Goal: Information Seeking & Learning: Learn about a topic

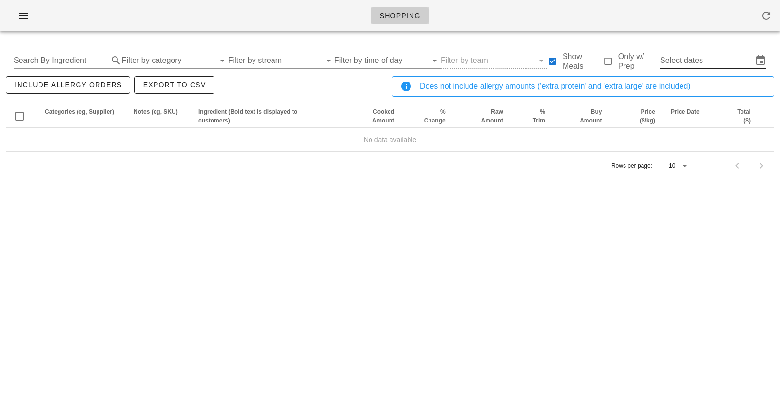
click at [691, 58] on input "Select dates" at bounding box center [706, 61] width 93 height 16
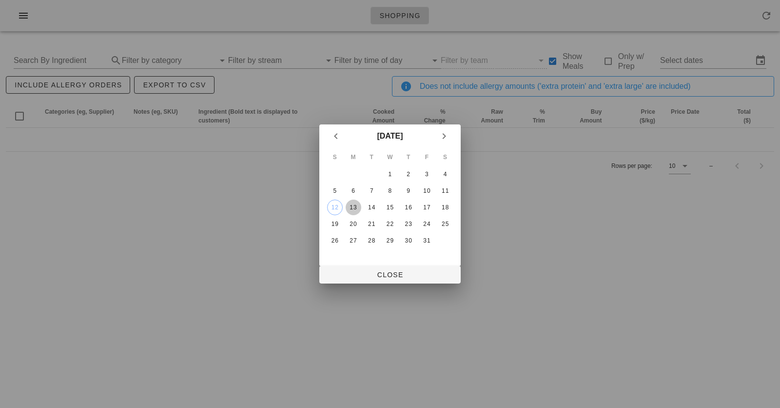
click at [356, 210] on div "13" at bounding box center [354, 207] width 16 height 7
click at [448, 209] on div "18" at bounding box center [445, 207] width 16 height 7
click at [391, 205] on div "15" at bounding box center [390, 207] width 16 height 7
click at [351, 209] on div "13" at bounding box center [354, 207] width 16 height 7
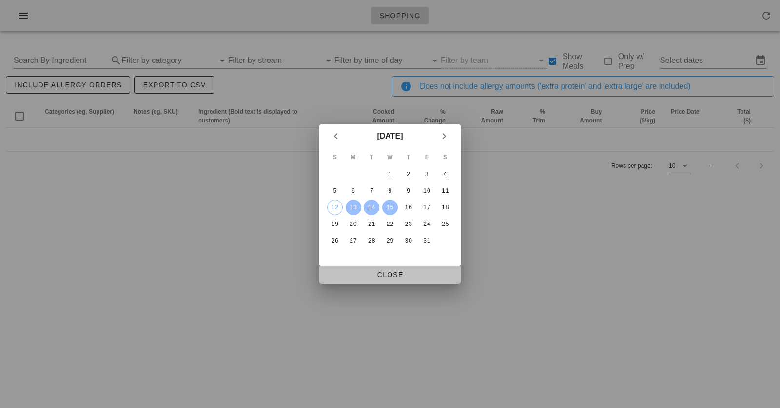
click at [379, 278] on span "Close" at bounding box center [390, 275] width 126 height 8
type input "[DATE] - [DATE]"
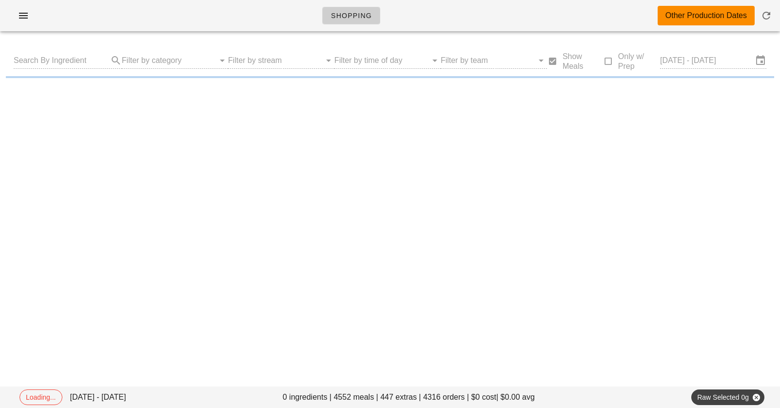
click at [280, 19] on div "Shopping Other Production Dates" at bounding box center [390, 15] width 780 height 31
click at [257, 18] on div "Shopping Other Production Dates" at bounding box center [390, 15] width 780 height 31
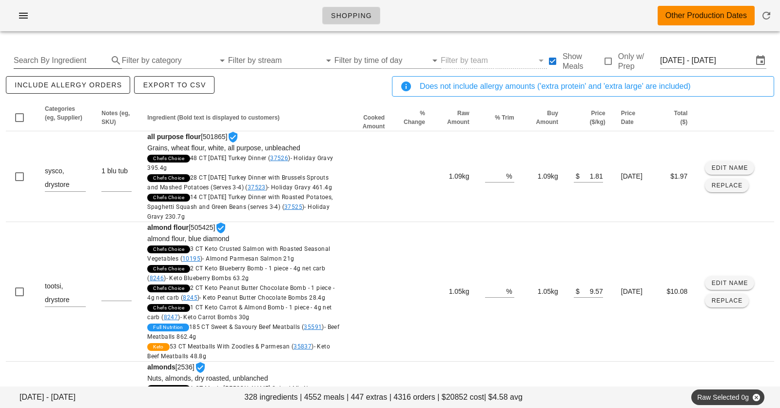
click at [76, 57] on input "Search By Ingredient" at bounding box center [60, 61] width 93 height 16
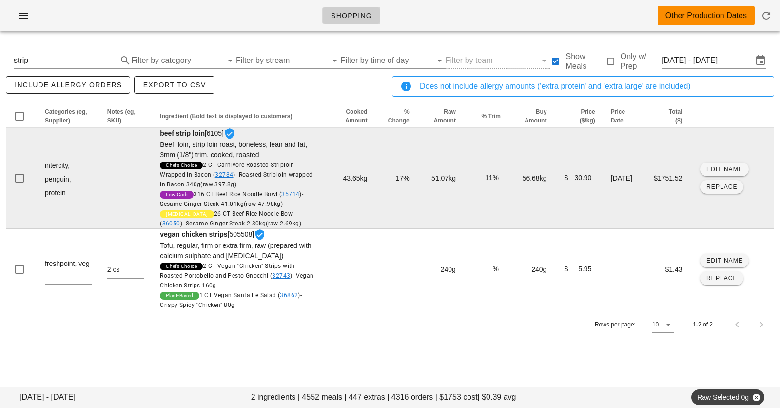
click at [429, 180] on td "51.07kg" at bounding box center [440, 178] width 46 height 101
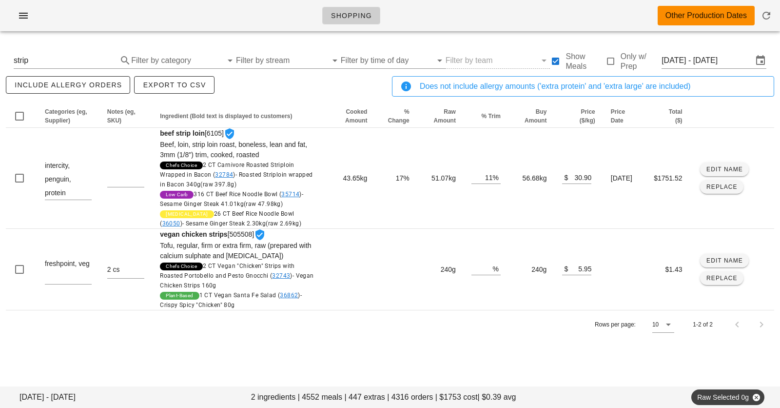
click at [482, 19] on div "Shopping Other Production Dates" at bounding box center [390, 15] width 780 height 31
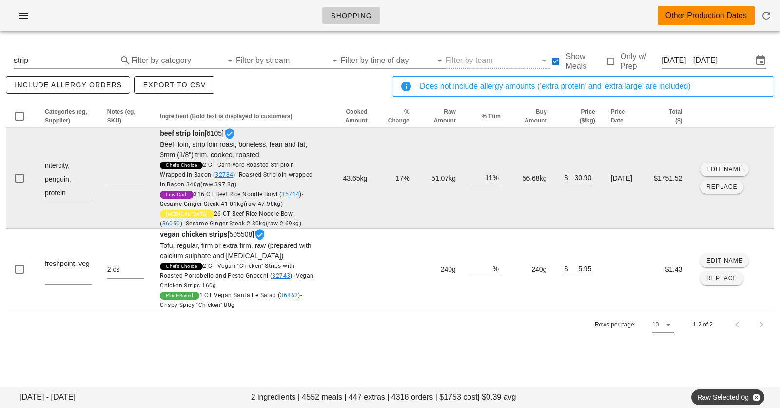
click at [422, 176] on td "51.07kg" at bounding box center [440, 178] width 46 height 101
copy td "51.07kg"
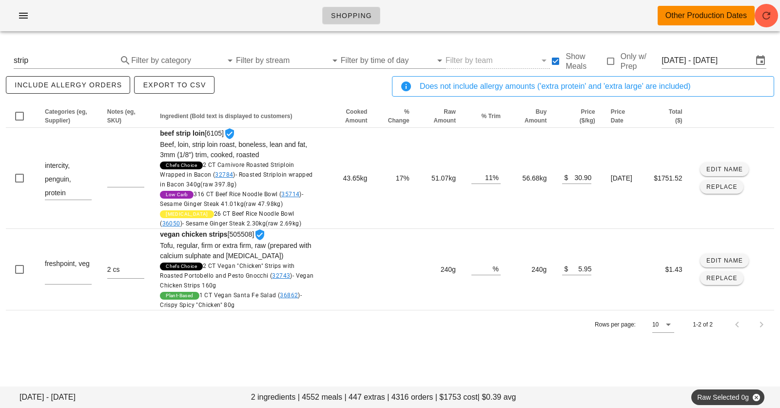
click at [263, 4] on div "Shopping Other Production Dates" at bounding box center [390, 15] width 780 height 31
click at [313, 85] on div "include allergy orders Export to CSV" at bounding box center [197, 90] width 386 height 32
click at [284, 19] on div "Shopping Other Production Dates" at bounding box center [390, 15] width 780 height 31
click at [414, 26] on div "Shopping Other Production Dates" at bounding box center [390, 15] width 780 height 31
drag, startPoint x: 410, startPoint y: 26, endPoint x: 161, endPoint y: 1, distance: 249.8
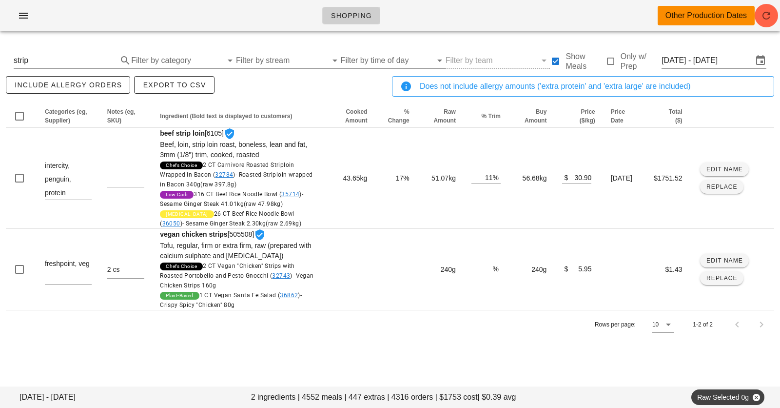
click at [161, 1] on div "Shopping Other Production Dates" at bounding box center [390, 15] width 780 height 31
click at [181, 4] on div "Shopping Other Production Dates" at bounding box center [390, 15] width 780 height 31
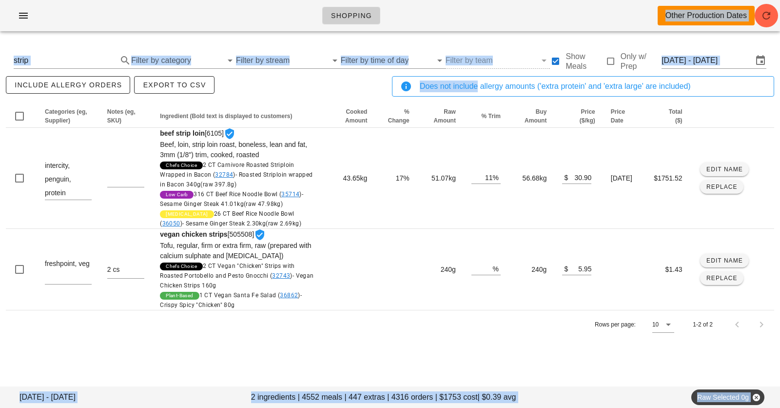
drag, startPoint x: 181, startPoint y: 4, endPoint x: 473, endPoint y: 96, distance: 305.6
click at [473, 96] on div "Shopping Other Production Dates [DATE] - [DATE] 2 ingredients | 4552 meals | 44…" at bounding box center [390, 204] width 780 height 408
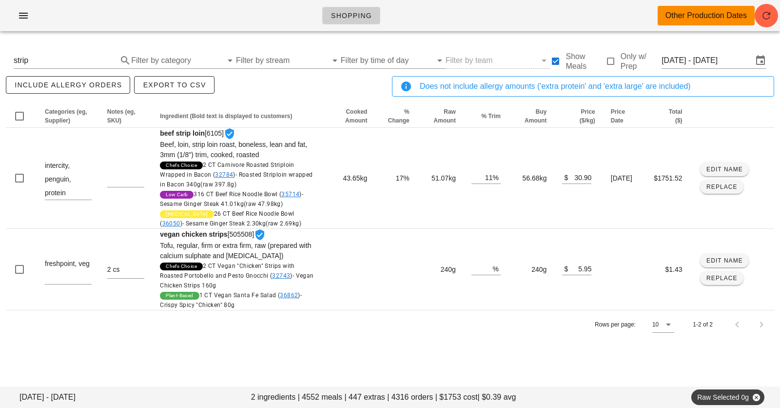
click at [458, 11] on div "Shopping Other Production Dates" at bounding box center [390, 15] width 780 height 31
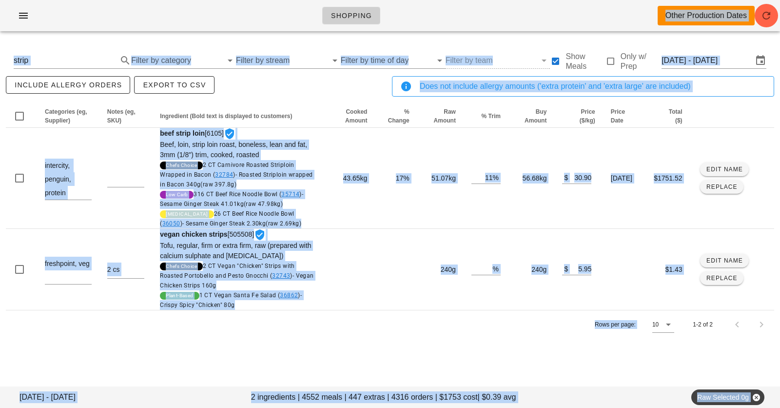
drag, startPoint x: 458, startPoint y: 11, endPoint x: 456, endPoint y: 321, distance: 310.0
click at [456, 321] on div "Shopping Other Production Dates [DATE] - [DATE] 2 ingredients | 4552 meals | 44…" at bounding box center [390, 204] width 780 height 408
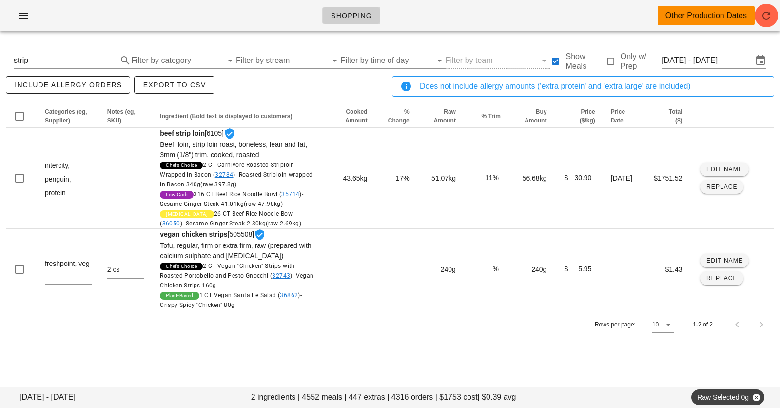
click at [451, 343] on div "[DATE] - [DATE] 2 ingredients | 4552 meals | 447 extras | 4316 orders | $1753 c…" at bounding box center [390, 199] width 780 height 321
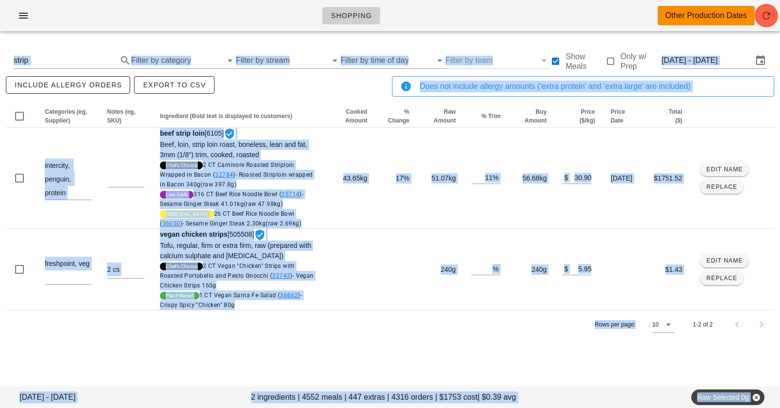
drag, startPoint x: 451, startPoint y: 343, endPoint x: 451, endPoint y: -61, distance: 404.1
click at [451, 0] on html "Shopping Other Production Dates [DATE] - [DATE] 2 ingredients | 4552 meals | 44…" at bounding box center [390, 204] width 780 height 408
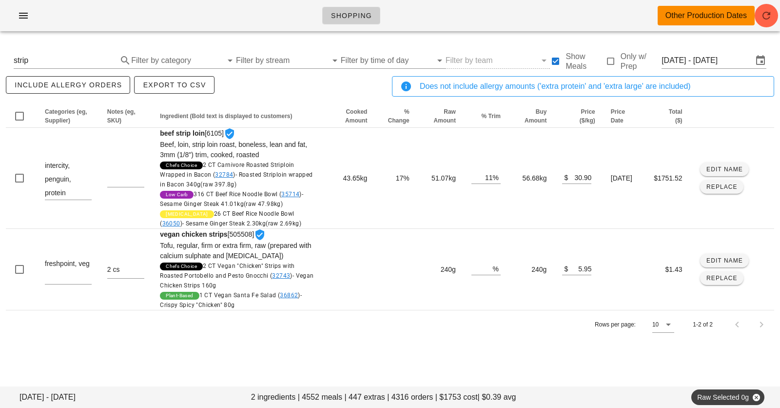
click at [432, 16] on div "Shopping Other Production Dates" at bounding box center [390, 15] width 780 height 31
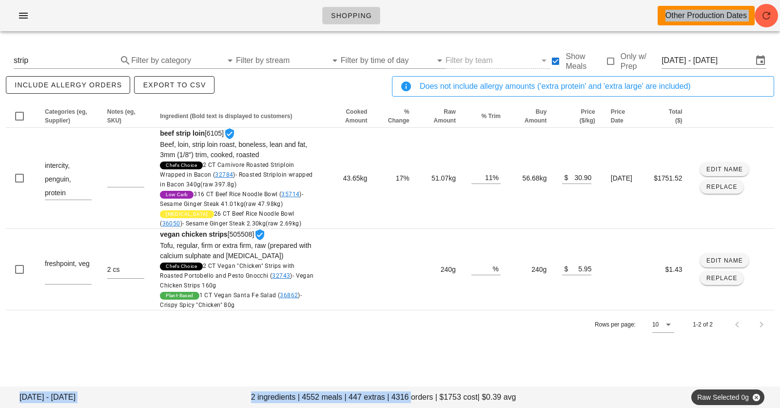
drag, startPoint x: 432, startPoint y: 16, endPoint x: 408, endPoint y: 403, distance: 387.3
click at [408, 402] on div "Shopping Other Production Dates [DATE] - [DATE] 2 ingredients | 4552 meals | 44…" at bounding box center [390, 204] width 780 height 408
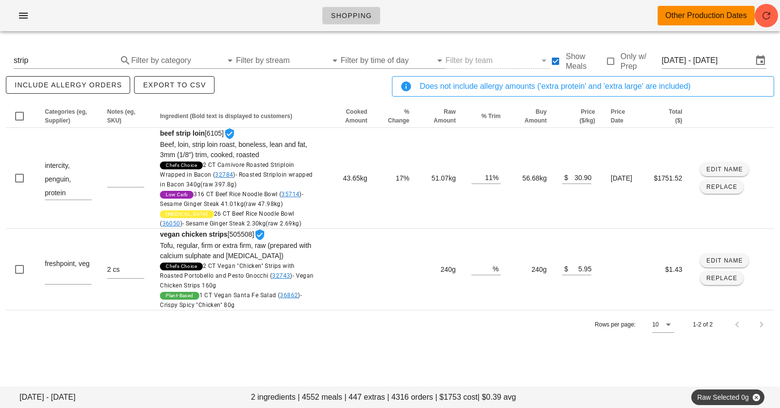
click at [413, 362] on div "Shopping Other Production Dates [DATE] - [DATE] 2 ingredients | 4552 meals | 44…" at bounding box center [390, 204] width 780 height 408
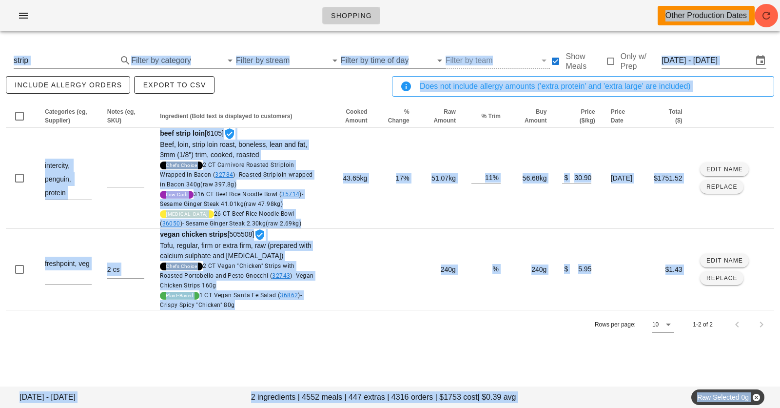
drag, startPoint x: 303, startPoint y: 8, endPoint x: 314, endPoint y: 344, distance: 335.5
click at [311, 344] on div "Shopping Other Production Dates [DATE] - [DATE] 2 ingredients | 4552 meals | 44…" at bounding box center [390, 204] width 780 height 408
click at [326, 369] on div "Shopping Other Production Dates [DATE] - [DATE] 2 ingredients | 4552 meals | 44…" at bounding box center [390, 204] width 780 height 408
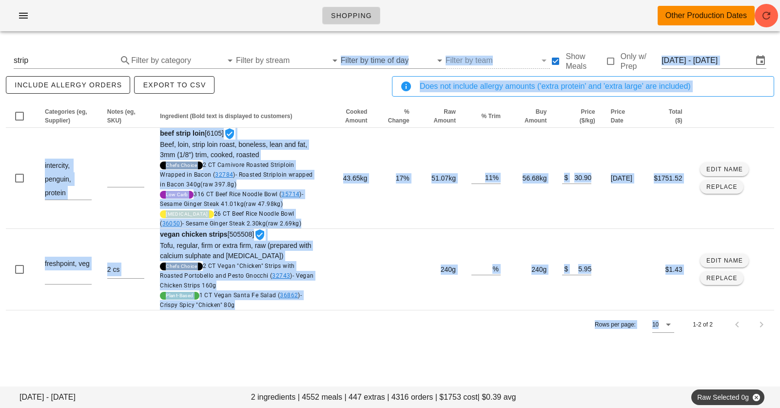
drag, startPoint x: 326, startPoint y: 369, endPoint x: 323, endPoint y: -61, distance: 430.4
click at [323, 0] on html "Shopping Other Production Dates [DATE] - [DATE] 2 ingredients | 4552 meals | 44…" at bounding box center [390, 204] width 780 height 408
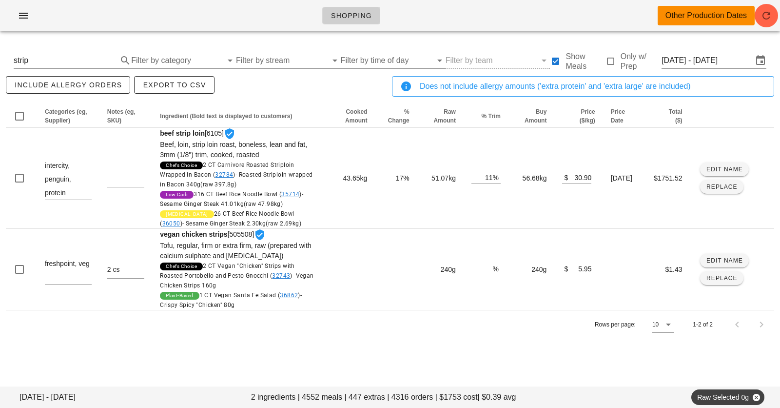
click at [319, 22] on ul "Shopping" at bounding box center [349, 15] width 76 height 35
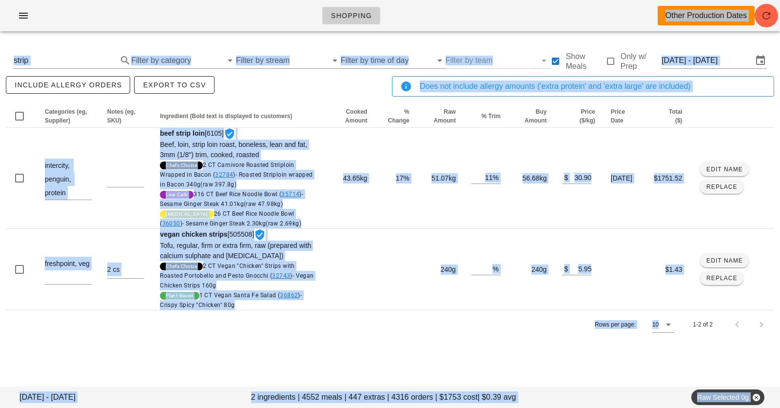
drag, startPoint x: 312, startPoint y: 12, endPoint x: 482, endPoint y: 427, distance: 448.2
click at [482, 407] on html "Shopping Other Production Dates [DATE] - [DATE] 2 ingredients | 4552 meals | 44…" at bounding box center [390, 204] width 780 height 408
click at [446, 324] on div "Rows per page: 10 1-2 of 2" at bounding box center [390, 324] width 768 height 29
drag, startPoint x: 407, startPoint y: 6, endPoint x: 406, endPoint y: 375, distance: 369.0
click at [406, 375] on div "Shopping Other Production Dates [DATE] - [DATE] 2 ingredients | 4552 meals | 44…" at bounding box center [390, 204] width 780 height 408
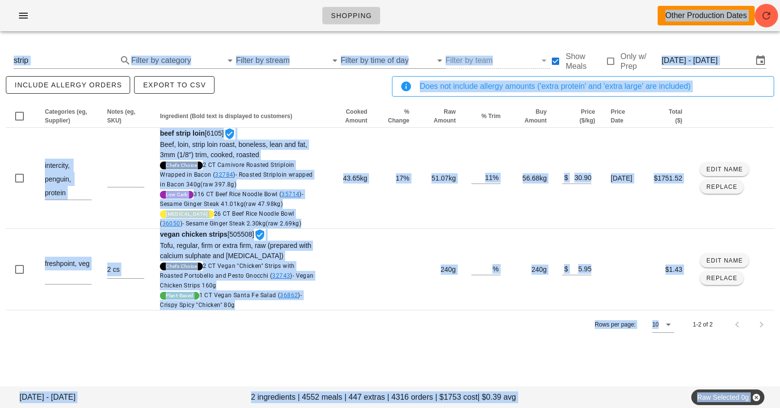
click at [406, 339] on div "[DATE] - [DATE] 2 ingredients | 4552 meals | 447 extras | 4316 orders | $1753 c…" at bounding box center [390, 199] width 780 height 321
drag, startPoint x: 302, startPoint y: 19, endPoint x: 342, endPoint y: 389, distance: 372.6
click at [342, 386] on div "Shopping Other Production Dates [DATE] - [DATE] 2 ingredients | 4552 meals | 44…" at bounding box center [390, 204] width 780 height 408
click at [359, 355] on div "[DATE] - [DATE] 2 ingredients | 4552 meals | 447 extras | 4316 orders | $1753 c…" at bounding box center [390, 199] width 780 height 321
drag, startPoint x: 359, startPoint y: 355, endPoint x: 323, endPoint y: -32, distance: 388.2
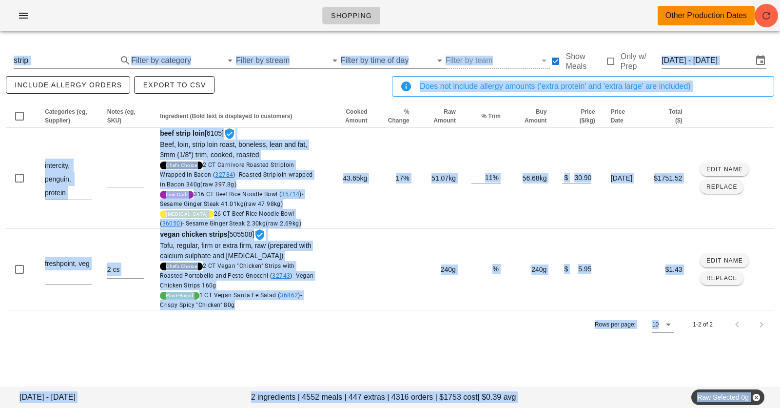
click at [323, 0] on html "Shopping Other Production Dates [DATE] - [DATE] 2 ingredients | 4552 meals | 44…" at bounding box center [390, 204] width 780 height 408
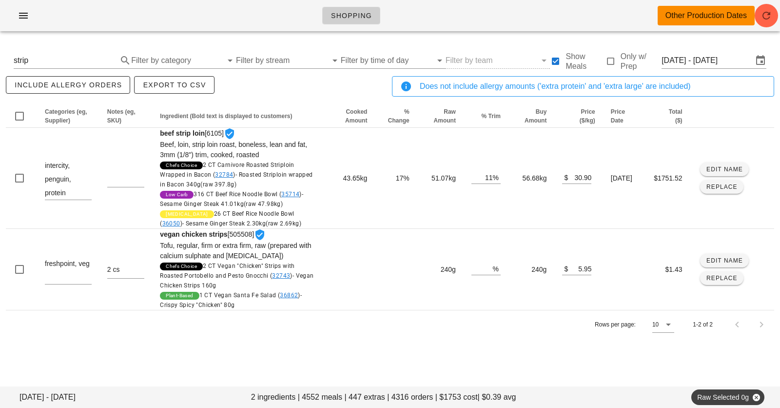
click at [307, 21] on div "Shopping Other Production Dates" at bounding box center [390, 15] width 780 height 31
click at [392, 17] on div "Shopping Other Production Dates" at bounding box center [390, 15] width 780 height 31
drag, startPoint x: 392, startPoint y: 17, endPoint x: 293, endPoint y: 16, distance: 98.5
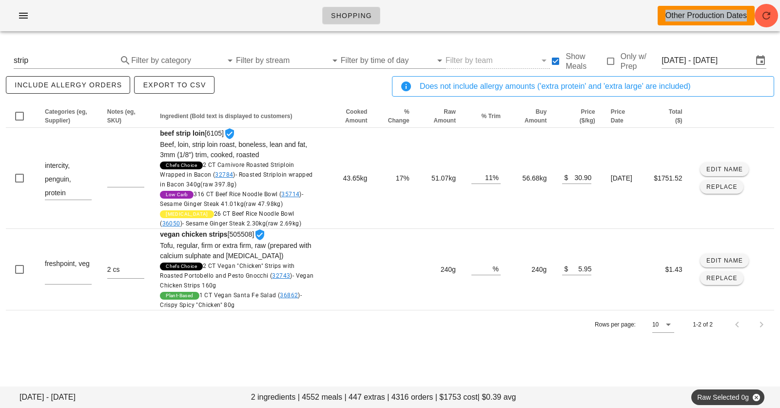
click at [293, 16] on div "Shopping Other Production Dates" at bounding box center [390, 15] width 780 height 31
drag, startPoint x: 293, startPoint y: 16, endPoint x: 452, endPoint y: 16, distance: 158.4
click at [452, 16] on div "Shopping Other Production Dates" at bounding box center [390, 15] width 780 height 31
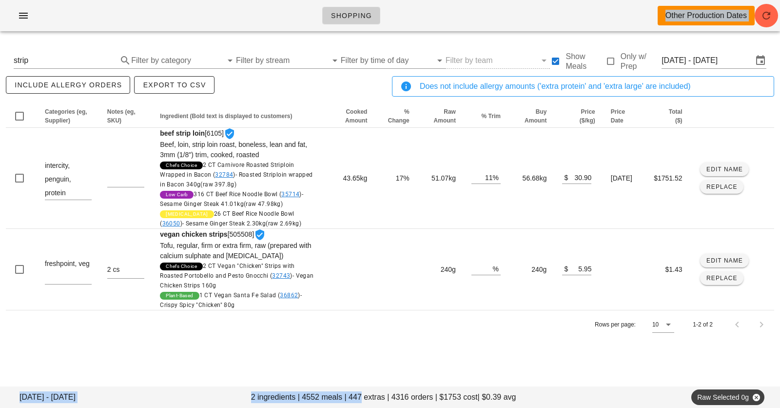
drag, startPoint x: 452, startPoint y: 16, endPoint x: 376, endPoint y: 408, distance: 398.7
click at [376, 407] on div "Shopping Other Production Dates [DATE] - [DATE] 2 ingredients | 4552 meals | 44…" at bounding box center [390, 204] width 780 height 408
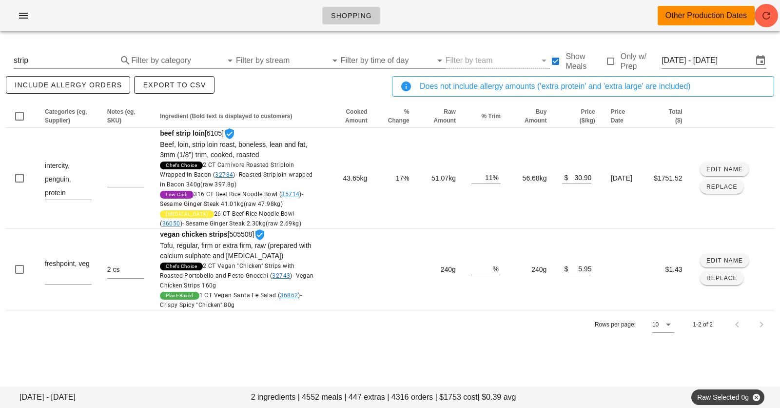
click at [385, 376] on div "Shopping Other Production Dates [DATE] - [DATE] 2 ingredients | 4552 meals | 44…" at bounding box center [390, 204] width 780 height 408
click at [386, 395] on footer "[DATE] - [DATE] 2 ingredients | 4552 meals | 447 extras | 4316 orders | $1753 c…" at bounding box center [390, 396] width 780 height 21
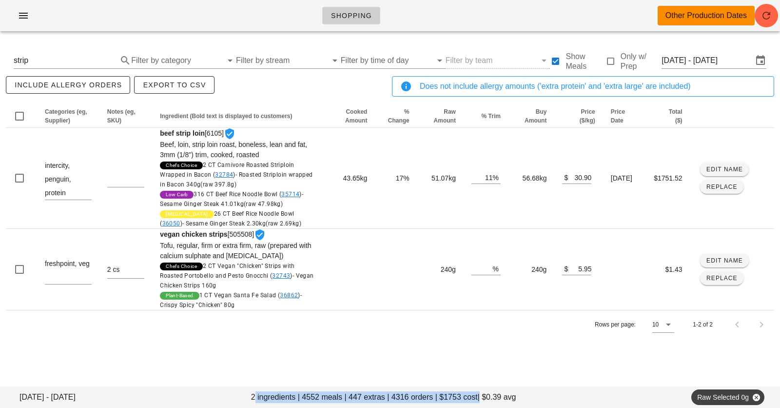
drag, startPoint x: 386, startPoint y: 395, endPoint x: 386, endPoint y: 388, distance: 7.8
click at [386, 388] on footer "[DATE] - [DATE] 2 ingredients | 4552 meals | 447 extras | 4316 orders | $1753 c…" at bounding box center [390, 396] width 780 height 21
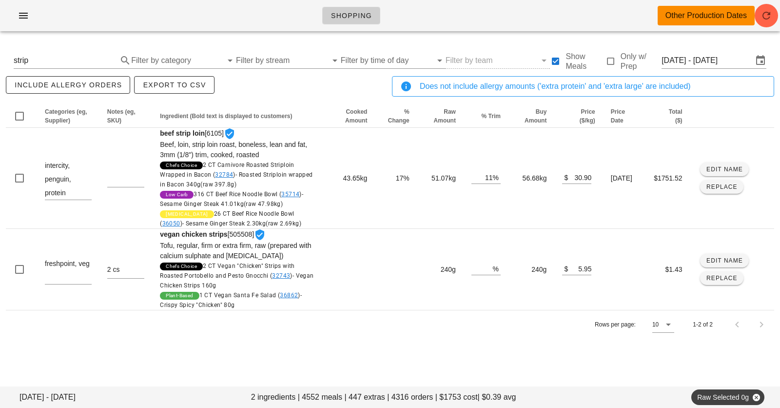
click at [311, 12] on ul "Shopping" at bounding box center [349, 15] width 76 height 35
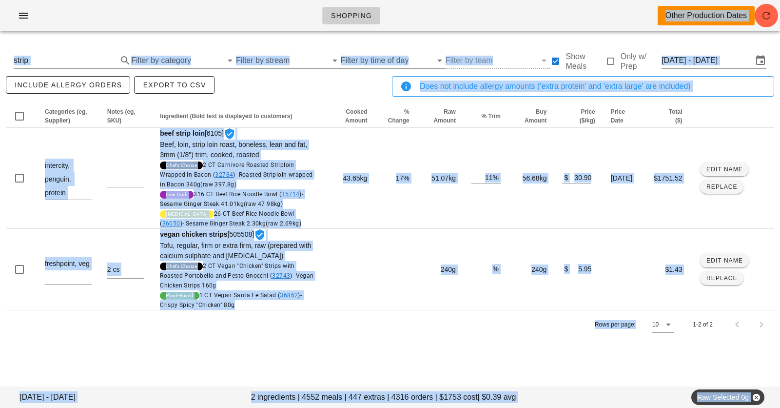
drag, startPoint x: 310, startPoint y: 12, endPoint x: 338, endPoint y: 352, distance: 340.9
click at [338, 352] on div "Shopping Other Production Dates [DATE] - [DATE] 2 ingredients | 4552 meals | 44…" at bounding box center [390, 204] width 780 height 408
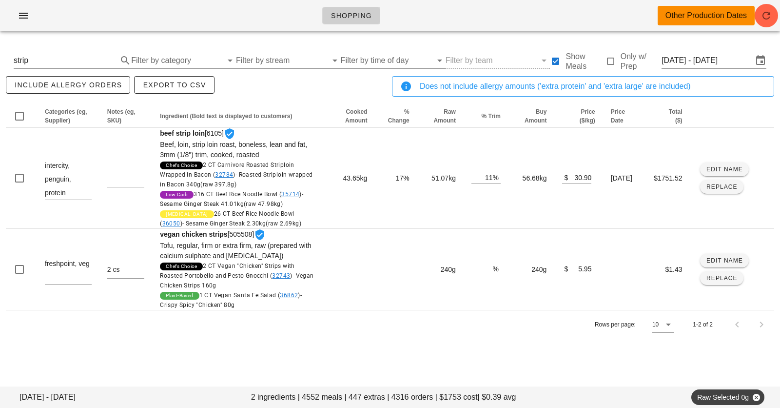
click at [343, 336] on div "Rows per page: 10 1-2 of 2" at bounding box center [390, 324] width 768 height 29
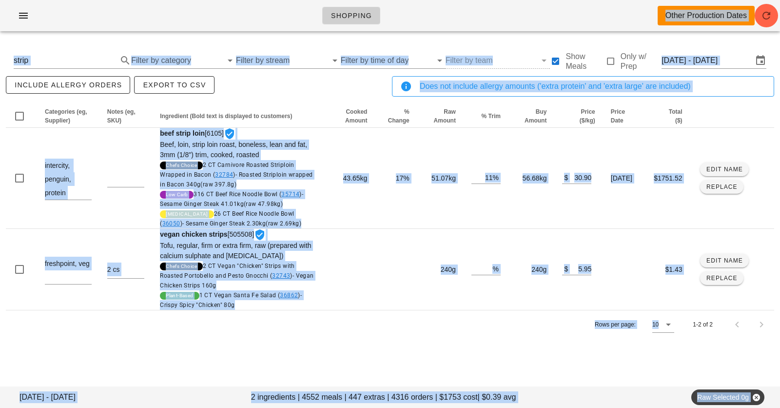
drag, startPoint x: 343, startPoint y: 336, endPoint x: 306, endPoint y: -6, distance: 344.7
click at [306, 0] on html "Shopping Other Production Dates [DATE] - [DATE] 2 ingredients | 4552 meals | 44…" at bounding box center [390, 204] width 780 height 408
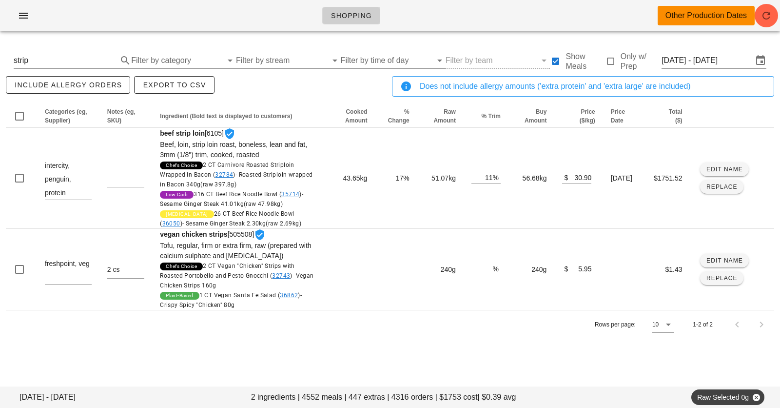
click at [306, 3] on div "Shopping Other Production Dates" at bounding box center [390, 15] width 780 height 31
click at [210, 16] on div "Shopping Other Production Dates" at bounding box center [390, 15] width 780 height 31
click at [74, 63] on input "strip" at bounding box center [59, 61] width 90 height 16
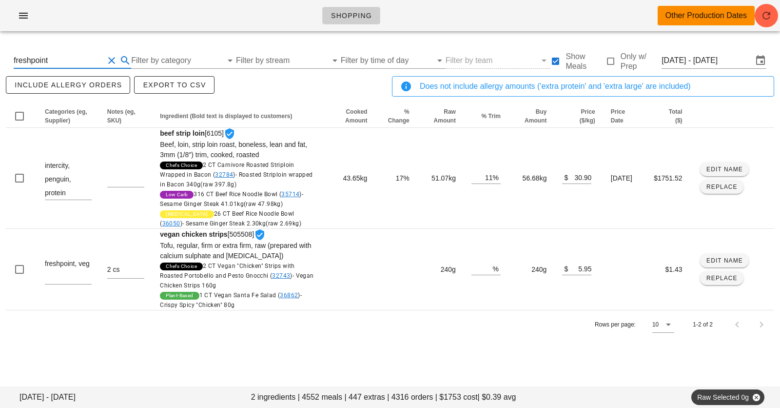
type input "freshpoint"
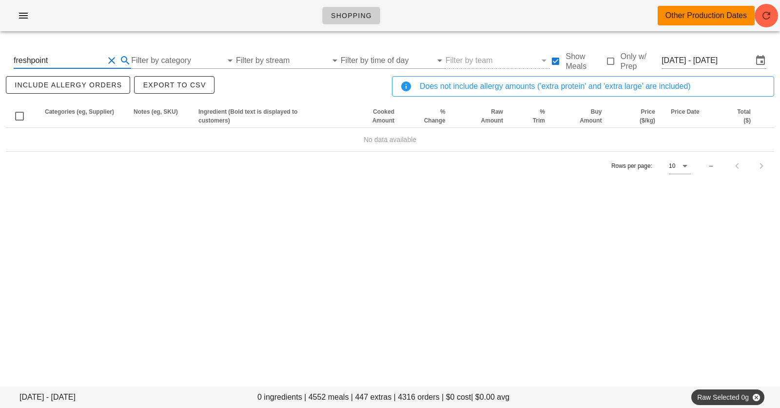
click at [50, 64] on input "freshpoint" at bounding box center [59, 61] width 90 height 16
click at [197, 61] on input "Filter by category" at bounding box center [168, 61] width 93 height 16
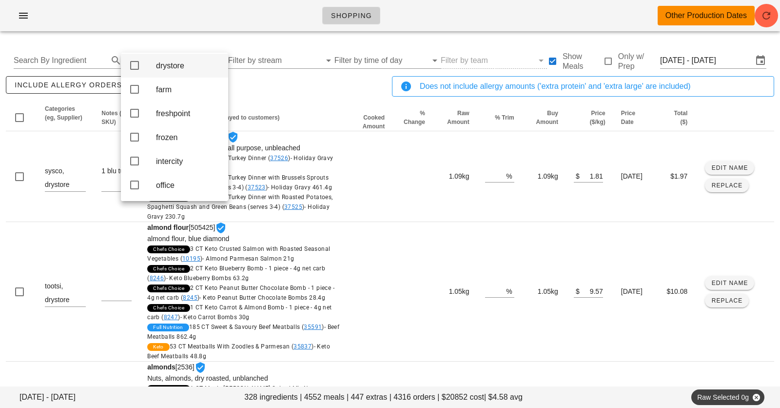
scroll to position [123, 0]
click at [173, 112] on div "freshpoint" at bounding box center [188, 112] width 64 height 21
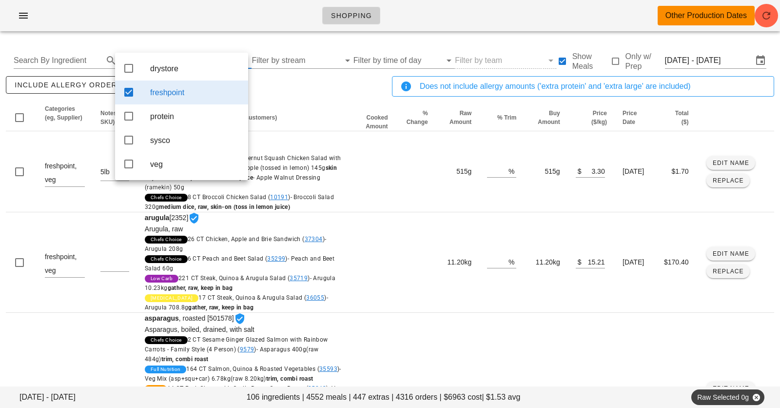
scroll to position [0, 0]
click at [183, 23] on div "Shopping Other Production Dates" at bounding box center [390, 15] width 780 height 31
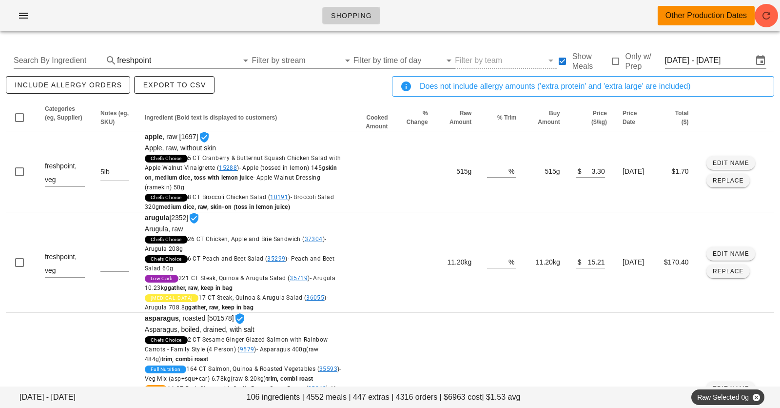
click at [491, 33] on div at bounding box center [390, 19] width 768 height 27
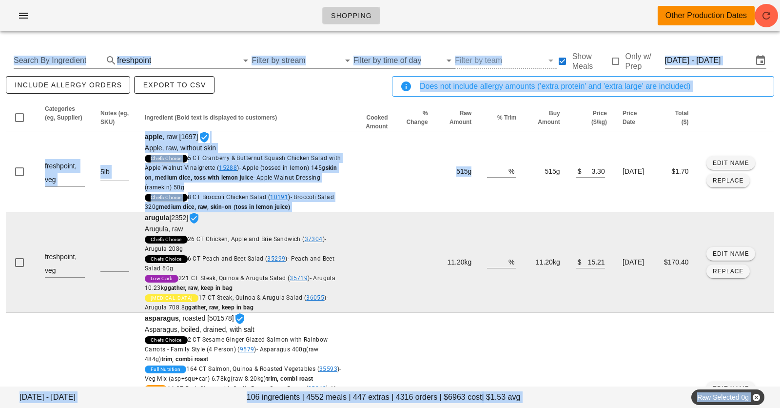
drag, startPoint x: 491, startPoint y: 33, endPoint x: 491, endPoint y: 281, distance: 248.6
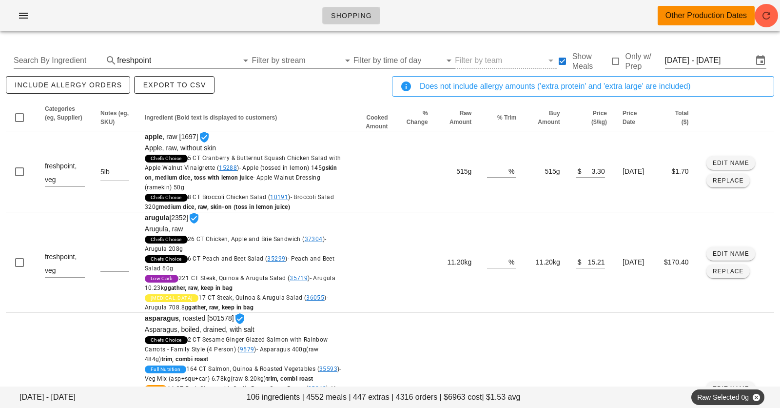
click at [479, 9] on div "Shopping Other Production Dates" at bounding box center [390, 15] width 780 height 31
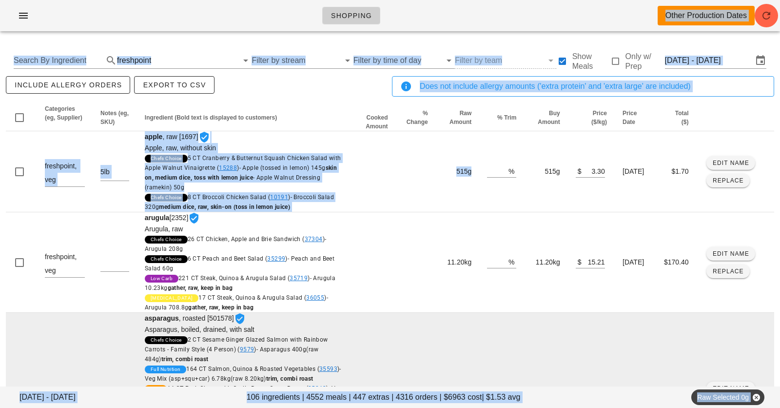
drag, startPoint x: 479, startPoint y: 9, endPoint x: 479, endPoint y: 331, distance: 322.2
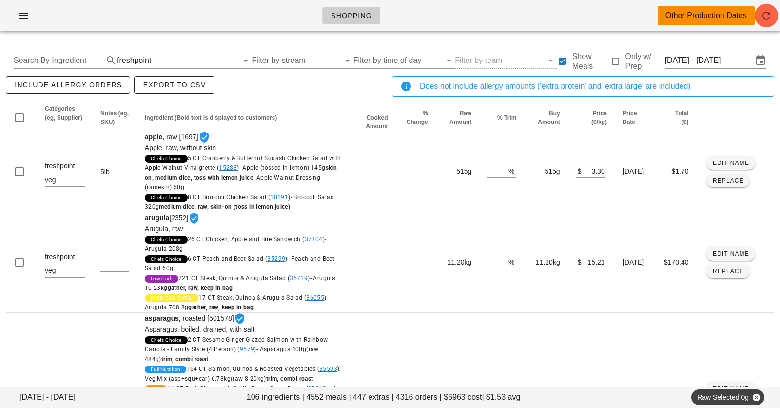
click at [443, 15] on div "Shopping Other Production Dates" at bounding box center [390, 15] width 780 height 31
drag, startPoint x: 443, startPoint y: 15, endPoint x: 209, endPoint y: 15, distance: 234.0
click at [209, 15] on div "Shopping Other Production Dates" at bounding box center [390, 15] width 780 height 31
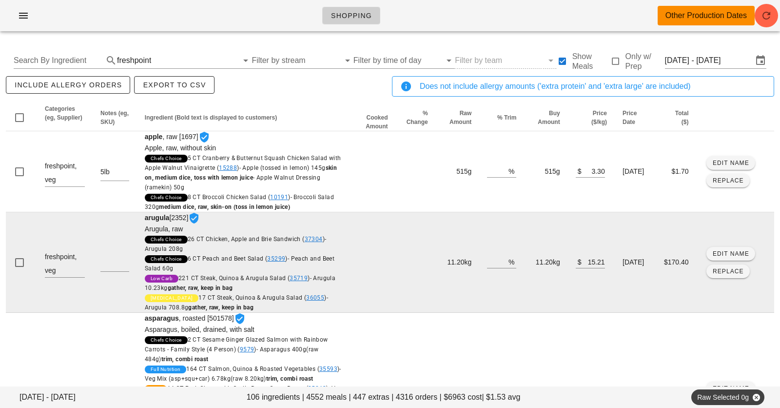
drag, startPoint x: 221, startPoint y: 47, endPoint x: 327, endPoint y: 285, distance: 260.1
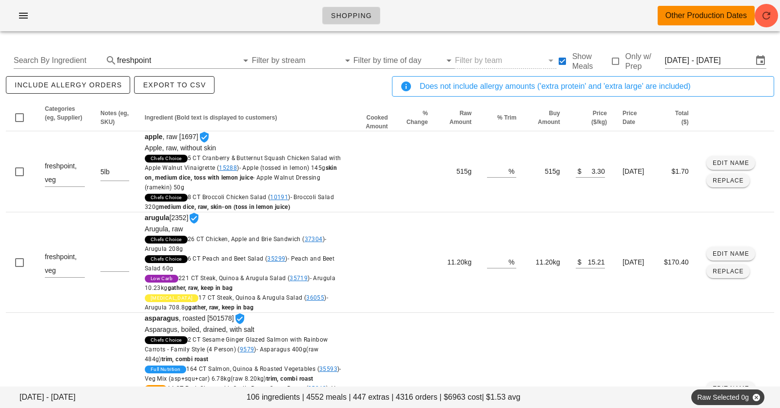
click at [237, 76] on div "Search By Ingredient freshpoint Filter by stream Filter by time of day Filter b…" at bounding box center [390, 60] width 768 height 31
click at [709, 69] on div "Search By Ingredient freshpoint Filter by stream Filter by time of day Filter b…" at bounding box center [390, 60] width 768 height 31
click at [709, 62] on input "[DATE] - [DATE]" at bounding box center [709, 61] width 88 height 16
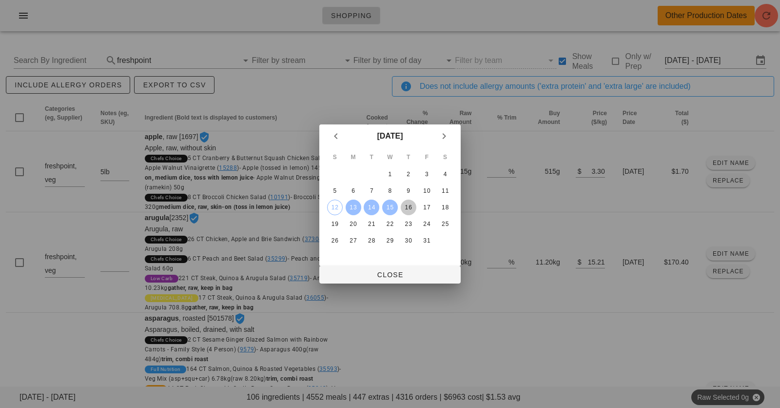
click at [409, 205] on div "16" at bounding box center [409, 207] width 16 height 7
click at [448, 205] on div "18" at bounding box center [445, 207] width 16 height 7
click at [386, 284] on div at bounding box center [390, 204] width 780 height 408
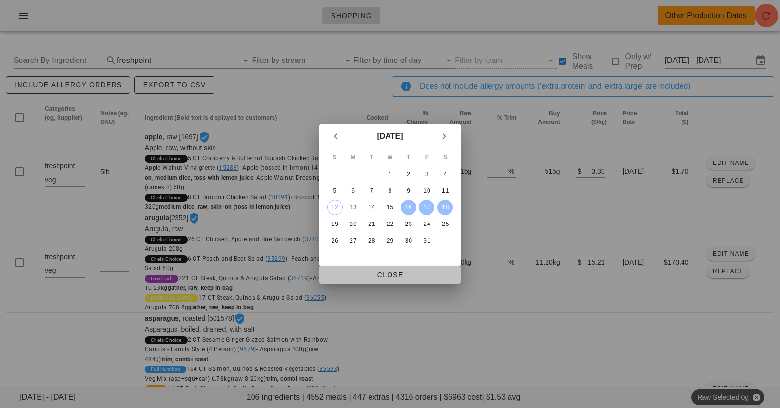
click at [386, 276] on span "Close" at bounding box center [390, 275] width 126 height 8
type input "[DATE] - [DATE]"
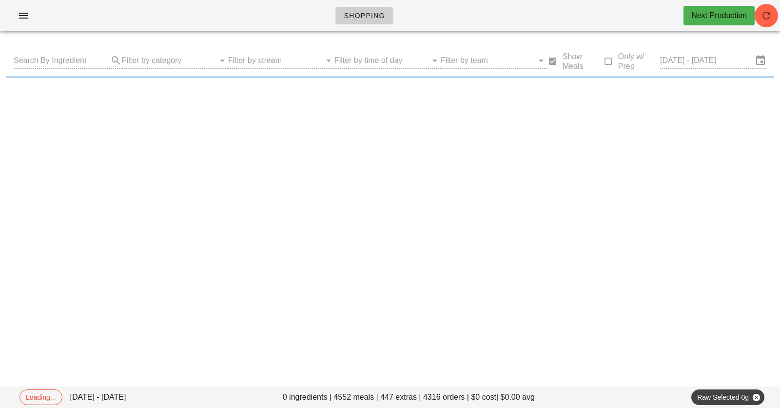
click at [284, 21] on div "Shopping Next Production" at bounding box center [390, 15] width 780 height 31
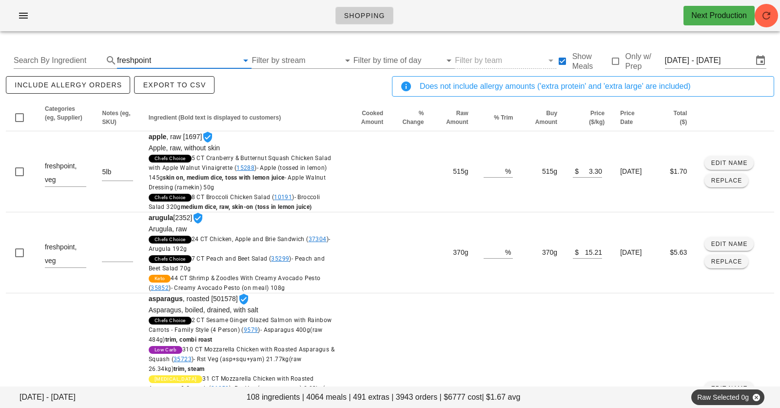
click at [153, 61] on input "text" at bounding box center [195, 61] width 85 height 16
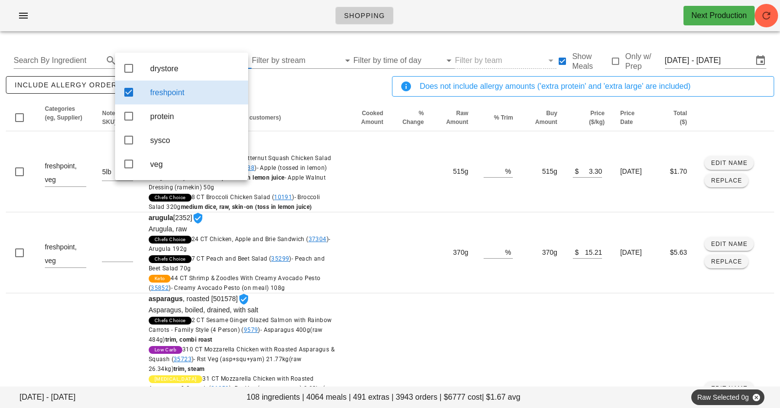
click at [155, 93] on div "freshpoint" at bounding box center [195, 92] width 90 height 9
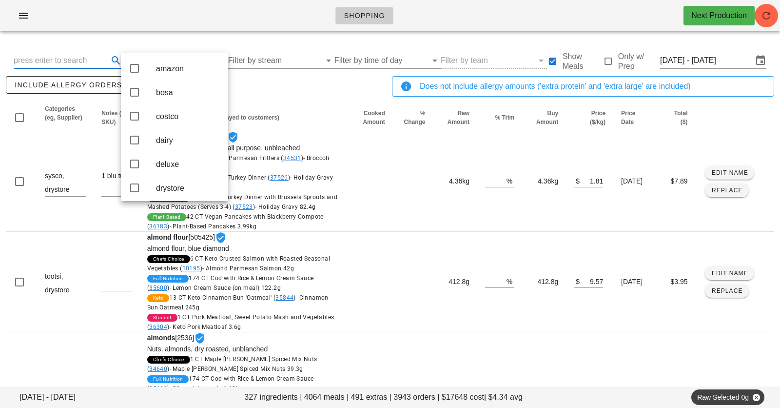
click at [76, 58] on input "text" at bounding box center [60, 61] width 93 height 16
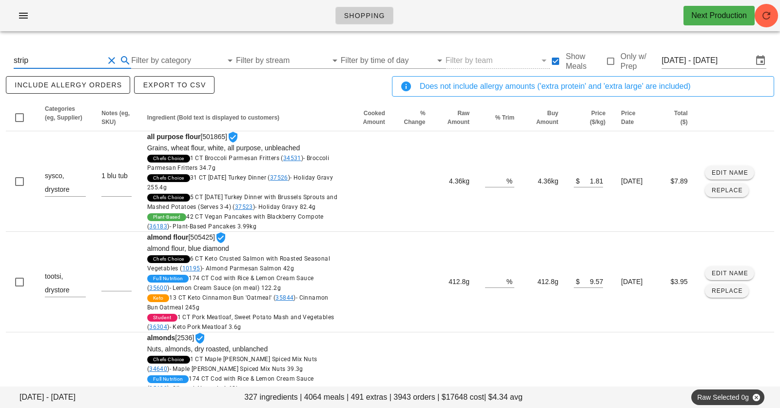
type input "strip"
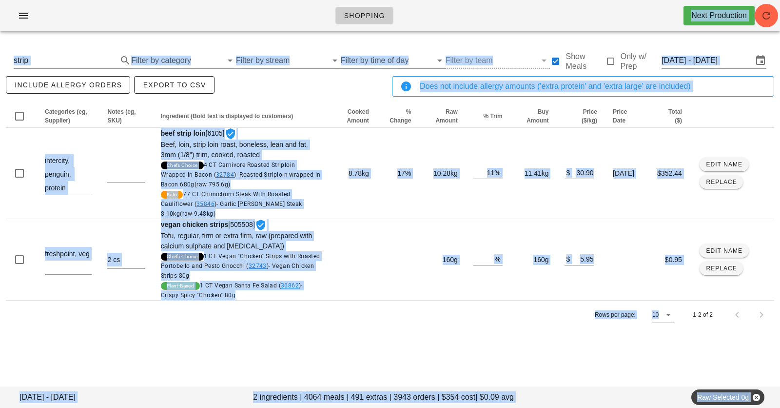
drag, startPoint x: 168, startPoint y: 23, endPoint x: 384, endPoint y: 427, distance: 457.3
click at [384, 407] on html "Shopping Next Production [DATE] - [DATE] 2 ingredients | 4064 meals | 491 extra…" at bounding box center [390, 204] width 780 height 408
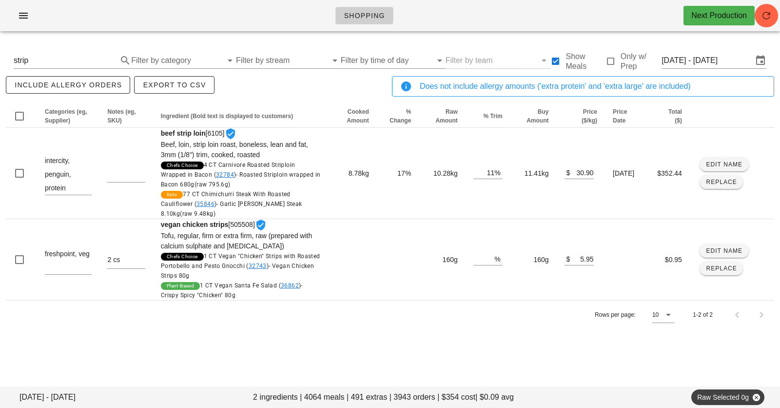
click at [379, 321] on div "Rows per page: 10 1-2 of 2" at bounding box center [390, 314] width 768 height 29
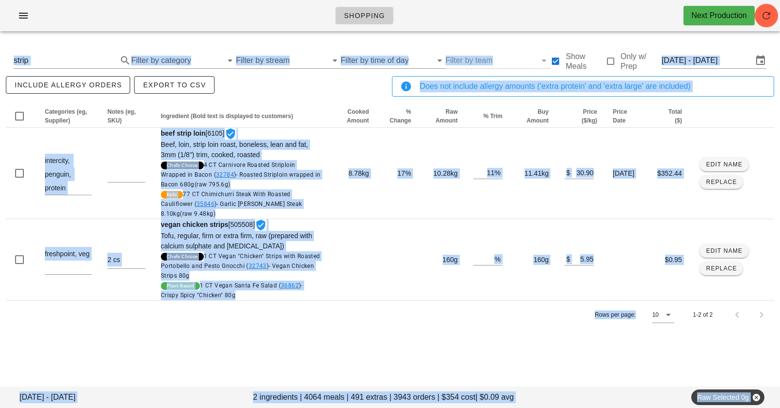
drag, startPoint x: 379, startPoint y: 321, endPoint x: 192, endPoint y: -5, distance: 375.8
click at [192, 0] on html "Shopping Next Production [DATE] - [DATE] 2 ingredients | 4064 meals | 491 extra…" at bounding box center [390, 204] width 780 height 408
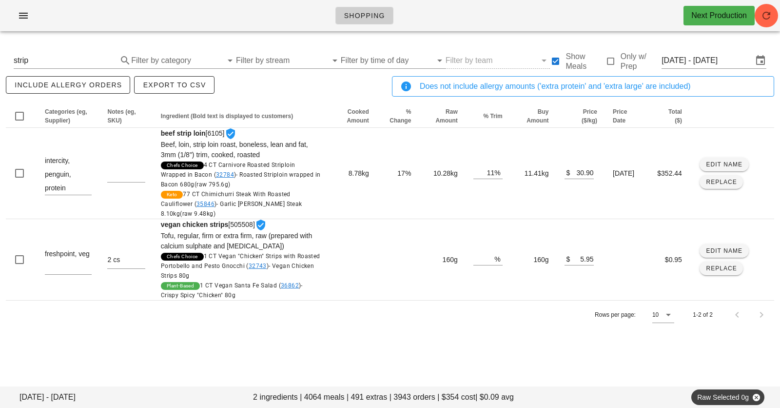
click at [216, 6] on div "Shopping Next Production" at bounding box center [390, 15] width 780 height 31
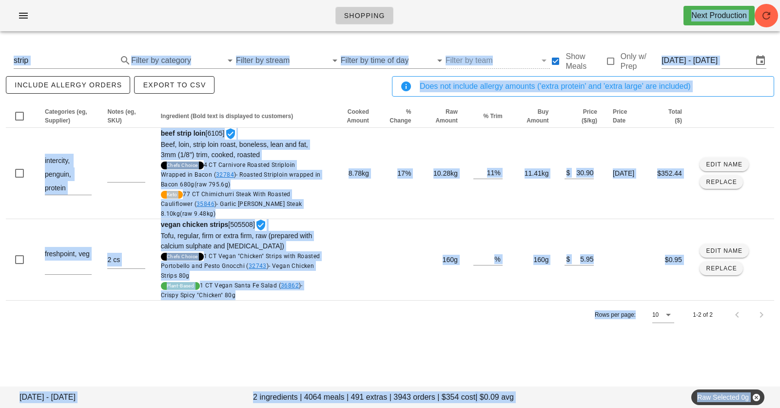
drag, startPoint x: 216, startPoint y: 6, endPoint x: 216, endPoint y: 427, distance: 420.7
click at [216, 407] on html "Shopping Next Production [DATE] - [DATE] 2 ingredients | 4064 meals | 491 extra…" at bounding box center [390, 204] width 780 height 408
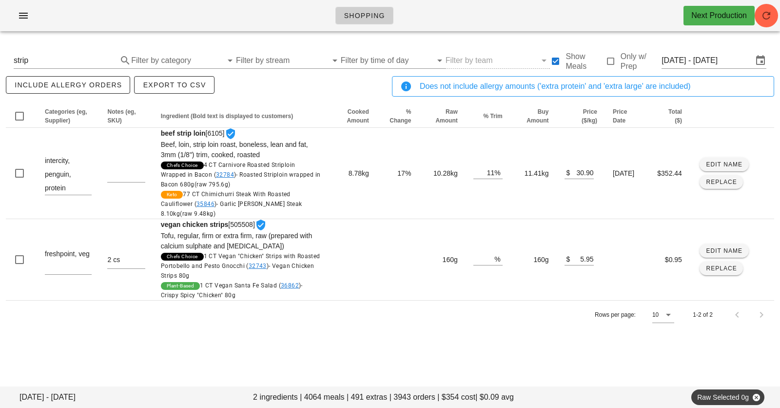
click at [245, 336] on div "[DATE] - [DATE] 2 ingredients | 4064 meals | 491 extras | 3943 orders | $354 co…" at bounding box center [390, 194] width 780 height 311
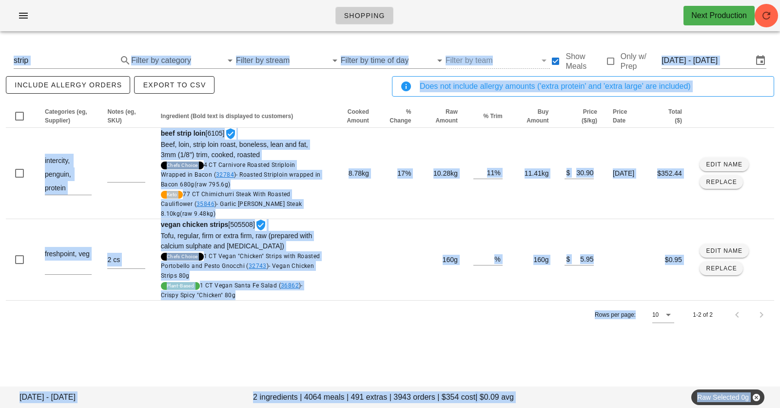
drag, startPoint x: 245, startPoint y: 336, endPoint x: 235, endPoint y: -61, distance: 396.9
click at [235, 0] on html "Shopping Next Production [DATE] - [DATE] 2 ingredients | 4064 meals | 491 extra…" at bounding box center [390, 204] width 780 height 408
click at [268, 62] on input "Filter by stream" at bounding box center [281, 61] width 91 height 16
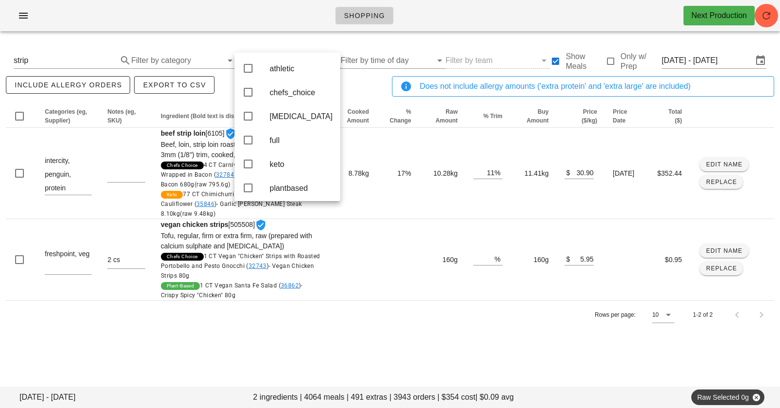
click at [268, 15] on div "Shopping Next Production" at bounding box center [390, 15] width 780 height 31
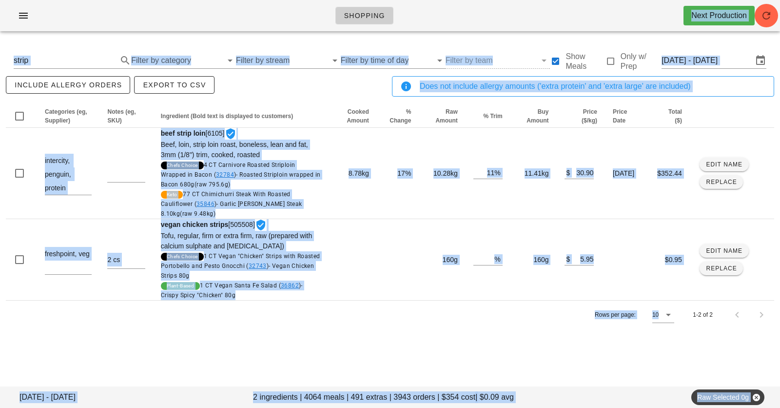
drag, startPoint x: 293, startPoint y: 198, endPoint x: 293, endPoint y: 427, distance: 228.6
click at [293, 407] on html "Shopping Next Production [DATE] - [DATE] 2 ingredients | 4064 meals | 491 extra…" at bounding box center [390, 204] width 780 height 408
click at [296, 333] on div "[DATE] - [DATE] 2 ingredients | 4064 meals | 491 extras | 3943 orders | $354 co…" at bounding box center [390, 194] width 780 height 311
drag, startPoint x: 296, startPoint y: 337, endPoint x: 259, endPoint y: 10, distance: 329.6
click at [259, 10] on div "Shopping Next Production [DATE] - [DATE] 2 ingredients | 4064 meals | 491 extra…" at bounding box center [390, 204] width 780 height 408
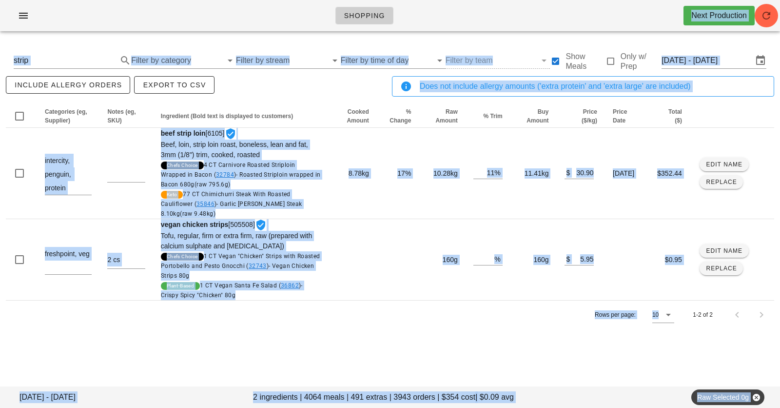
click at [259, 10] on div "Shopping Next Production" at bounding box center [390, 15] width 780 height 31
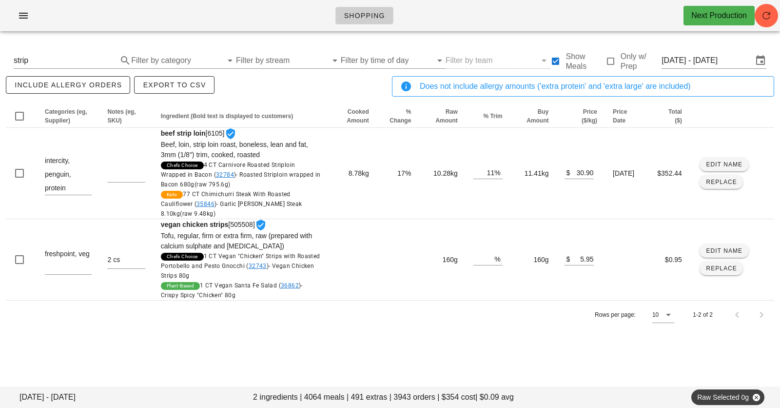
click at [255, 87] on div "include allergy orders Export to CSV" at bounding box center [197, 90] width 386 height 32
click at [408, 342] on div "[DATE] - [DATE] 2 ingredients | 4064 meals | 491 extras | 3943 orders | $354 co…" at bounding box center [390, 194] width 780 height 311
click at [239, 30] on div "Shopping Next Production" at bounding box center [390, 15] width 780 height 31
drag, startPoint x: 237, startPoint y: 22, endPoint x: 286, endPoint y: 405, distance: 385.7
click at [286, 405] on div "Shopping Next Production [DATE] - [DATE] 2 ingredients | 4064 meals | 491 extra…" at bounding box center [390, 204] width 780 height 408
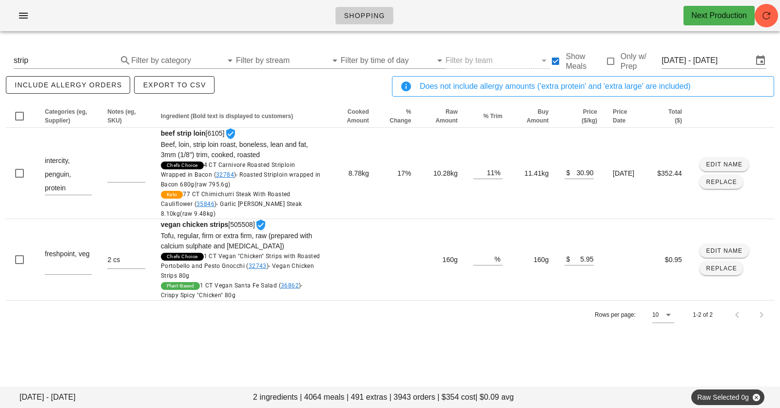
click at [282, 323] on div "Rows per page: 10 1-2 of 2" at bounding box center [390, 314] width 768 height 29
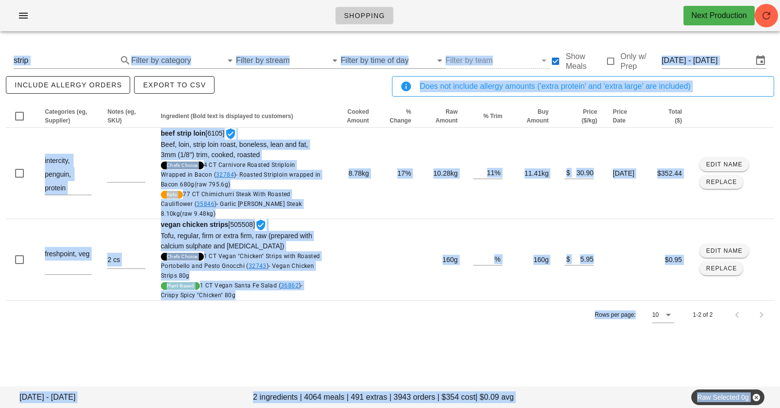
drag, startPoint x: 282, startPoint y: 323, endPoint x: 282, endPoint y: -61, distance: 383.6
click at [282, 0] on html "Shopping Next Production [DATE] - [DATE] 2 ingredients | 4064 meals | 491 extra…" at bounding box center [390, 204] width 780 height 408
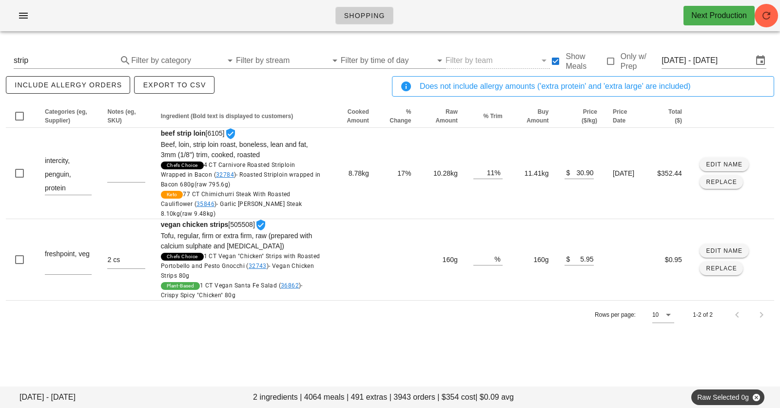
click at [275, 27] on div "Shopping Next Production" at bounding box center [390, 15] width 780 height 31
click at [284, 11] on div "Shopping Next Production" at bounding box center [390, 15] width 780 height 31
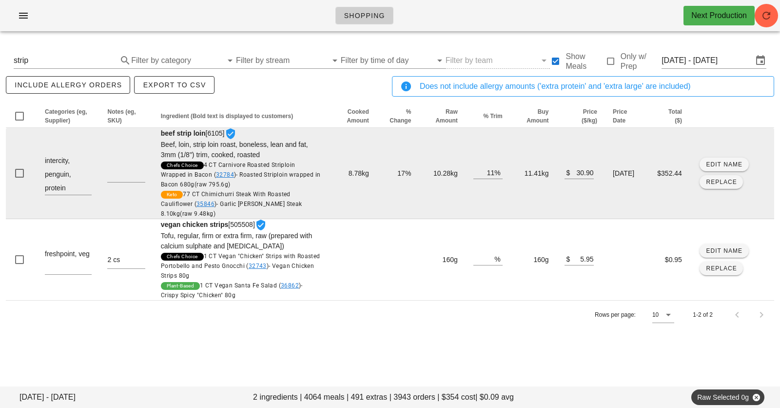
click at [521, 173] on td "11.41kg" at bounding box center [533, 173] width 46 height 91
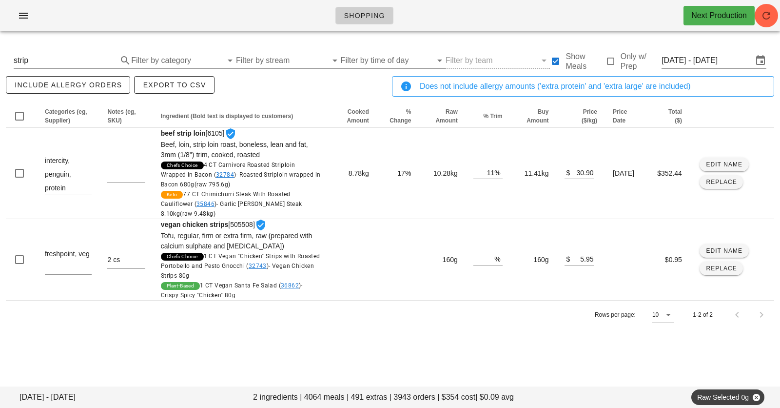
click at [510, 26] on div "Shopping Next Production" at bounding box center [390, 15] width 780 height 31
click at [689, 61] on input "[DATE] - [DATE]" at bounding box center [706, 61] width 91 height 16
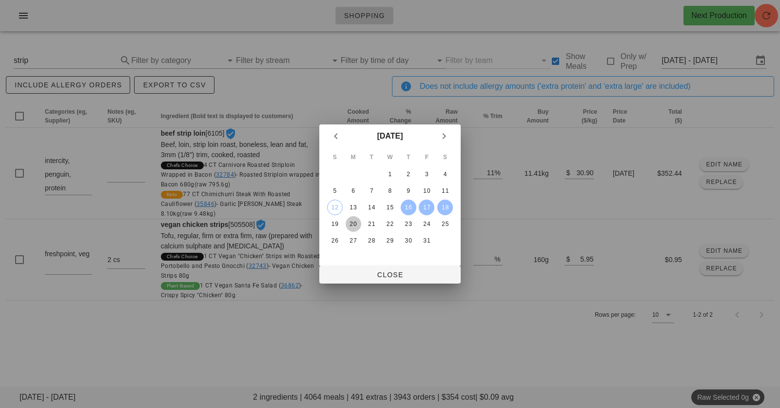
click at [352, 220] on div "20" at bounding box center [354, 223] width 16 height 7
click at [391, 221] on div "22" at bounding box center [390, 223] width 16 height 7
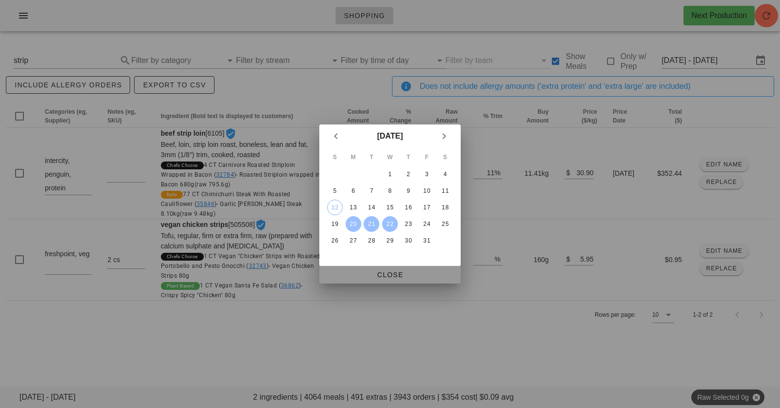
click at [378, 266] on button "Close" at bounding box center [389, 275] width 141 height 18
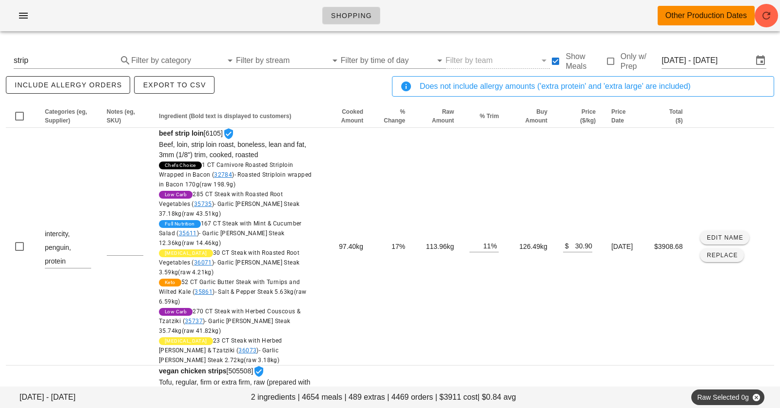
click at [333, 85] on div "include allergy orders Export to CSV" at bounding box center [197, 90] width 386 height 32
click at [292, 82] on div "include allergy orders Export to CSV" at bounding box center [197, 90] width 386 height 32
click at [259, 1] on div "Shopping Other Production Dates" at bounding box center [390, 15] width 780 height 31
click at [259, 6] on div "Shopping Other Production Dates" at bounding box center [390, 15] width 780 height 31
click at [259, 10] on div "Shopping Other Production Dates" at bounding box center [390, 15] width 780 height 31
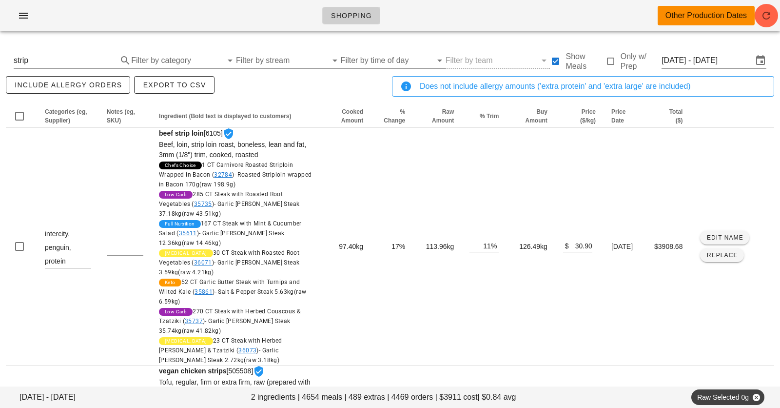
click at [259, 11] on div "Shopping Other Production Dates" at bounding box center [390, 15] width 780 height 31
click at [273, 19] on div "Shopping Other Production Dates" at bounding box center [390, 15] width 780 height 31
click at [324, 89] on div "include allergy orders Export to CSV" at bounding box center [197, 90] width 386 height 32
click at [495, 15] on div "Shopping Other Production Dates" at bounding box center [390, 15] width 780 height 31
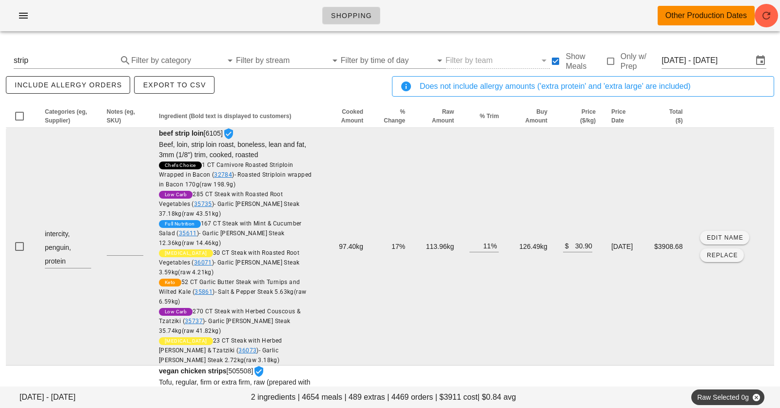
scroll to position [0, 0]
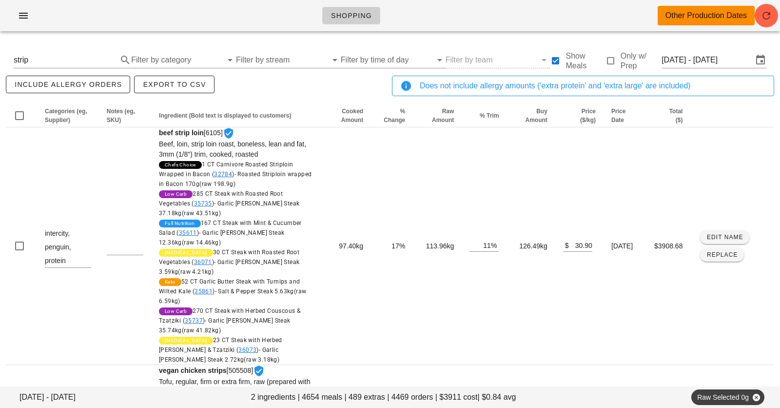
click at [368, 86] on div "include allergy orders Export to CSV" at bounding box center [197, 90] width 386 height 32
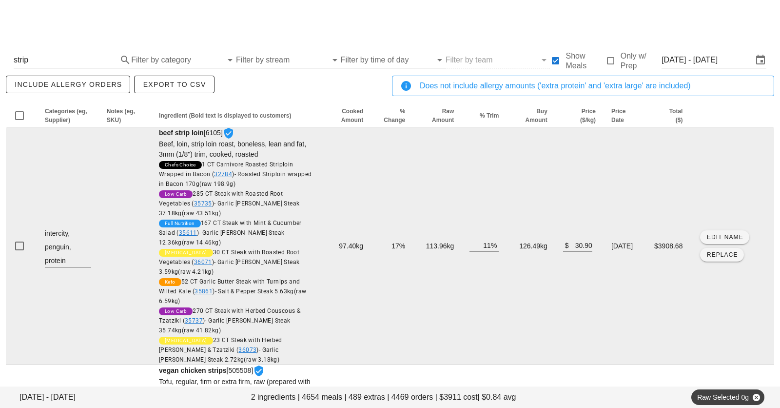
scroll to position [84, 0]
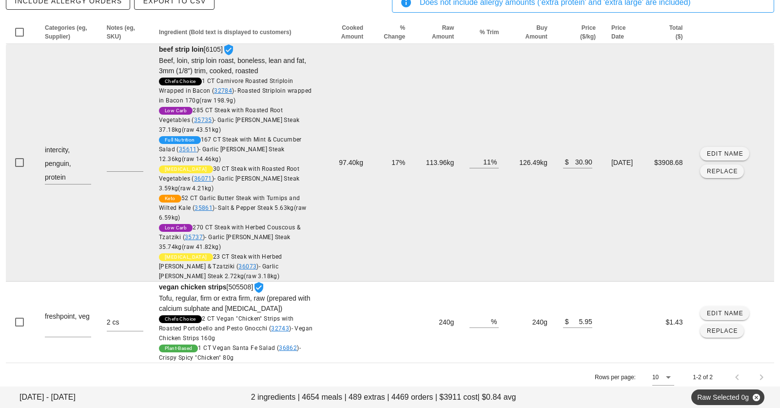
click at [516, 164] on td "126.49kg" at bounding box center [530, 162] width 48 height 237
copy td "126.49kg"
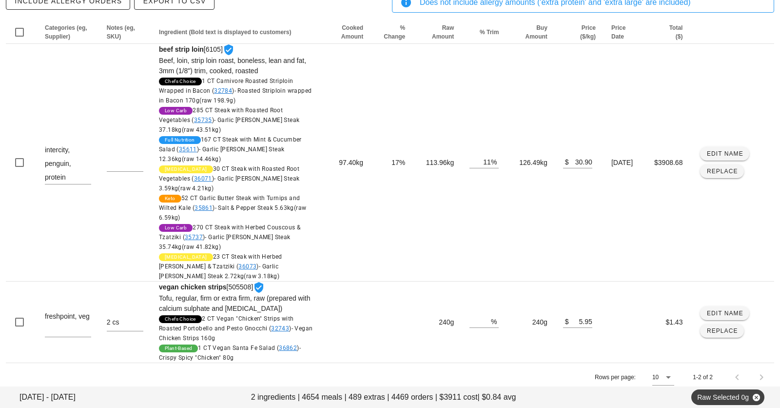
click at [339, 8] on div "include allergy orders Export to CSV" at bounding box center [197, 6] width 386 height 32
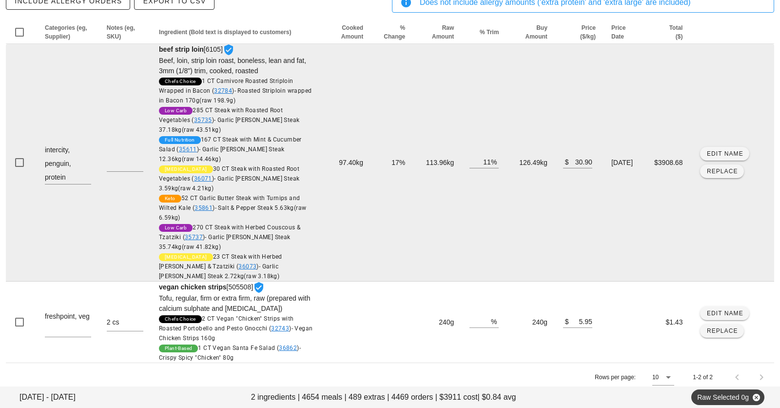
click at [420, 162] on td "113.96kg" at bounding box center [437, 162] width 49 height 237
click at [514, 155] on td "126.49kg" at bounding box center [530, 162] width 48 height 237
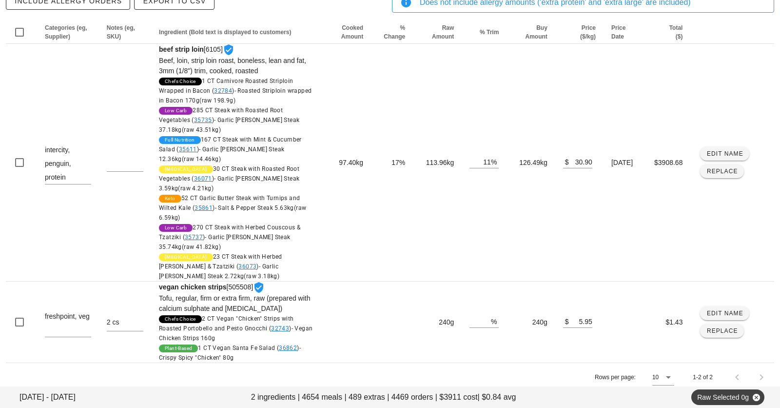
click at [324, 6] on div "include allergy orders Export to CSV" at bounding box center [197, 6] width 386 height 32
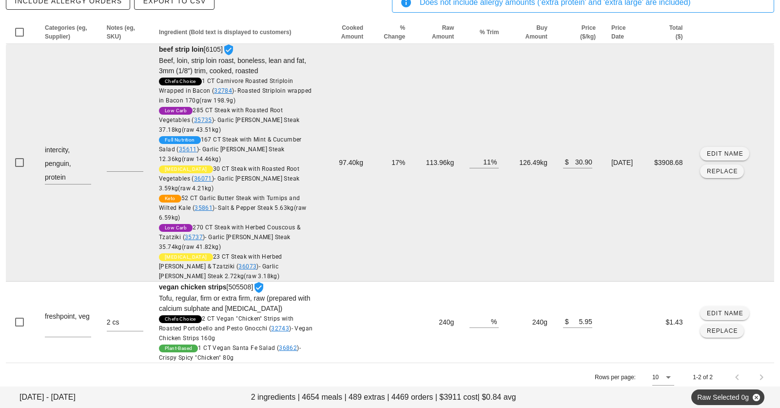
drag, startPoint x: 331, startPoint y: 151, endPoint x: 339, endPoint y: 225, distance: 75.0
click at [339, 225] on td "97.40kg" at bounding box center [346, 162] width 49 height 237
click at [339, 223] on td "97.40kg" at bounding box center [346, 162] width 49 height 237
drag, startPoint x: 335, startPoint y: 166, endPoint x: 330, endPoint y: 92, distance: 73.8
click at [330, 92] on td "97.40kg" at bounding box center [346, 162] width 49 height 237
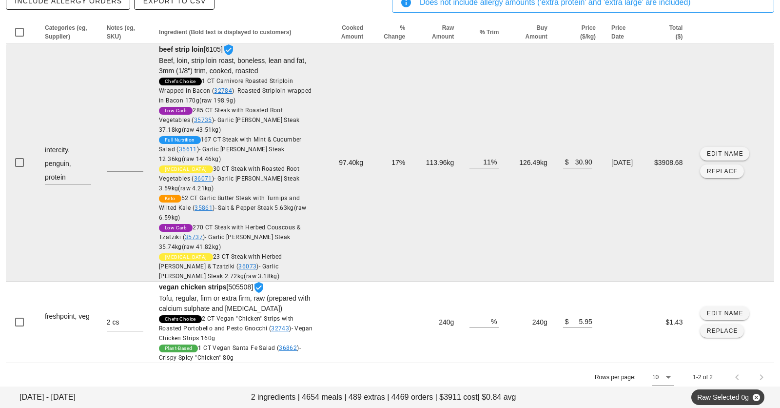
click at [336, 122] on td "97.40kg" at bounding box center [346, 162] width 49 height 237
drag, startPoint x: 336, startPoint y: 122, endPoint x: 351, endPoint y: 262, distance: 141.2
click at [351, 262] on td "97.40kg" at bounding box center [346, 162] width 49 height 237
click at [340, 199] on td "97.40kg" at bounding box center [346, 162] width 49 height 237
drag, startPoint x: 340, startPoint y: 199, endPoint x: 334, endPoint y: 119, distance: 79.7
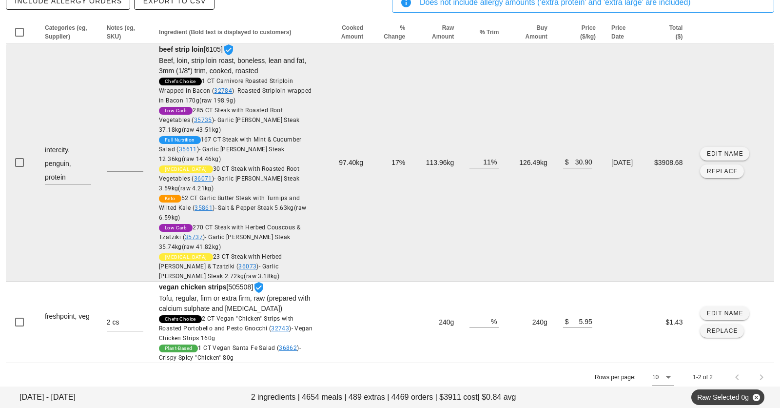
click at [334, 119] on td "97.40kg" at bounding box center [346, 162] width 49 height 237
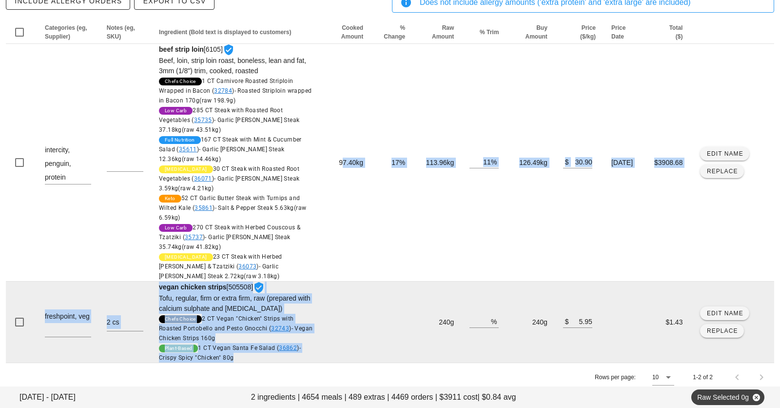
drag, startPoint x: 334, startPoint y: 119, endPoint x: 387, endPoint y: 320, distance: 207.1
click at [387, 320] on tbody "intercity, penguin, protein beef strip loin [6105] Beef, loin, strip loin roast…" at bounding box center [390, 203] width 768 height 318
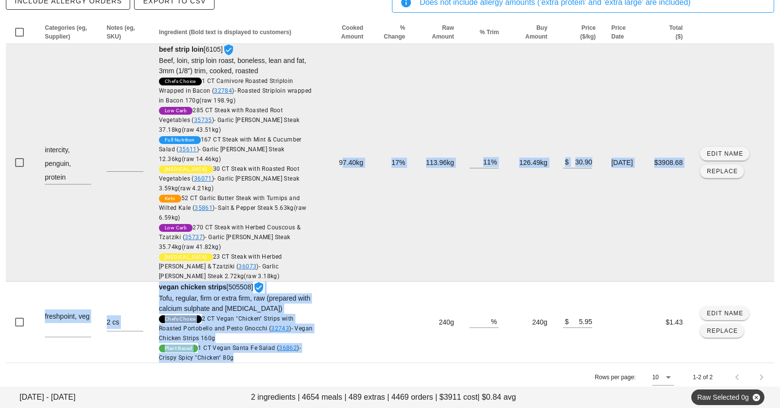
click at [352, 140] on td "97.40kg" at bounding box center [346, 162] width 49 height 237
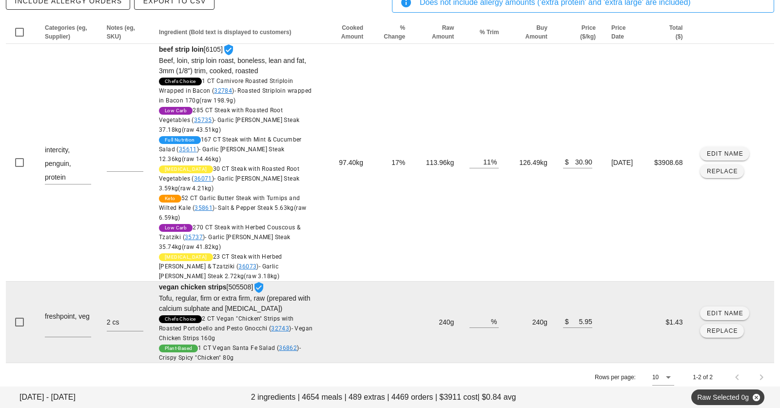
drag, startPoint x: 349, startPoint y: 135, endPoint x: 383, endPoint y: 287, distance: 155.7
click at [383, 287] on tbody "intercity, penguin, protein beef strip loin [6105] Beef, loin, strip loin roast…" at bounding box center [390, 203] width 768 height 318
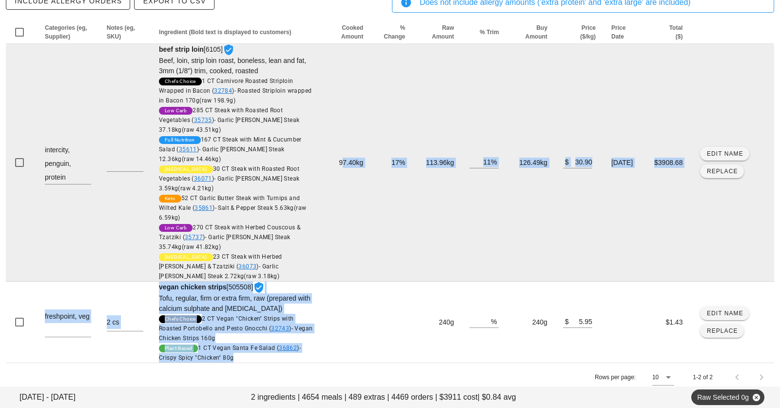
click at [425, 207] on td "113.96kg" at bounding box center [437, 162] width 49 height 237
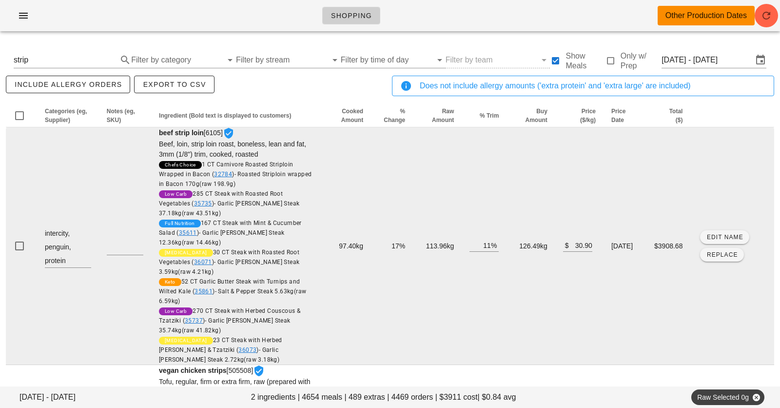
scroll to position [0, 0]
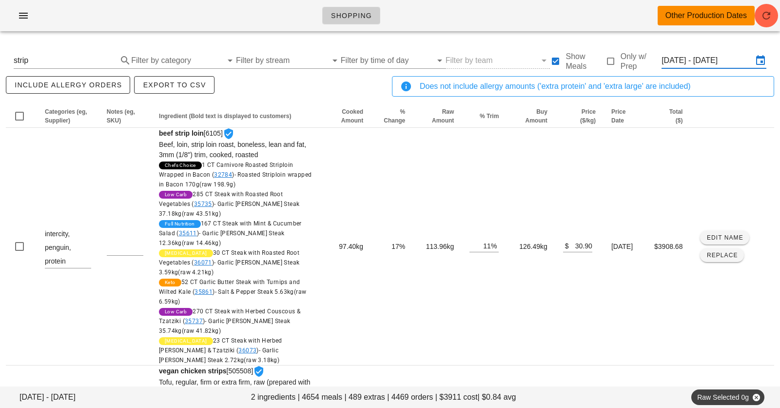
click at [685, 64] on input "[DATE] - [DATE]" at bounding box center [706, 61] width 91 height 16
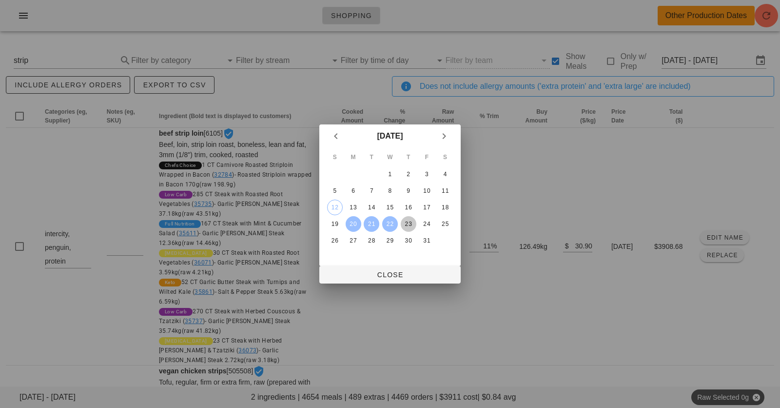
click at [409, 225] on div "23" at bounding box center [409, 223] width 16 height 7
click at [446, 220] on div "25" at bounding box center [445, 223] width 16 height 7
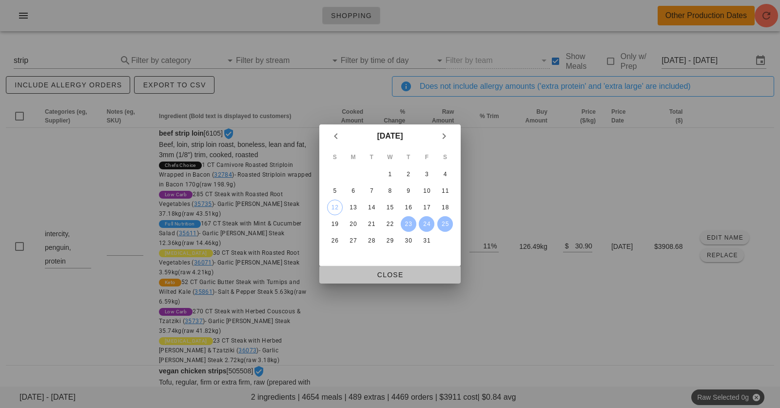
click at [376, 273] on span "Close" at bounding box center [390, 275] width 126 height 8
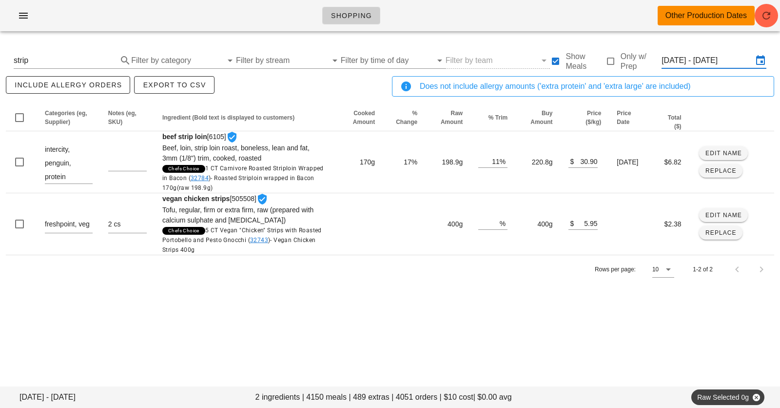
click at [702, 54] on input "[DATE] - [DATE]" at bounding box center [706, 61] width 91 height 16
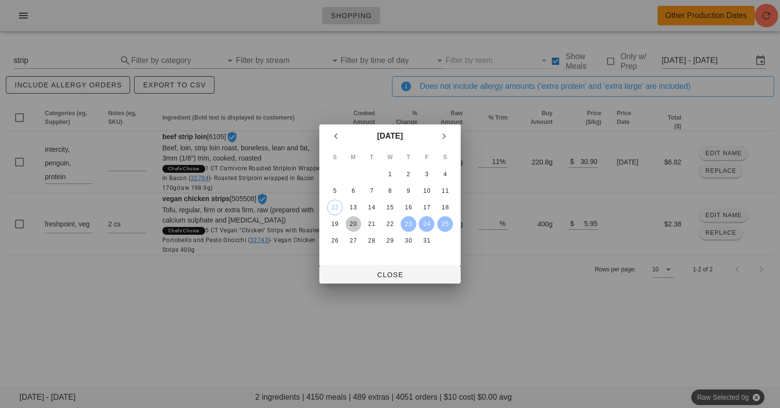
click at [349, 221] on div "20" at bounding box center [354, 223] width 16 height 7
click at [448, 223] on div "25" at bounding box center [445, 223] width 16 height 7
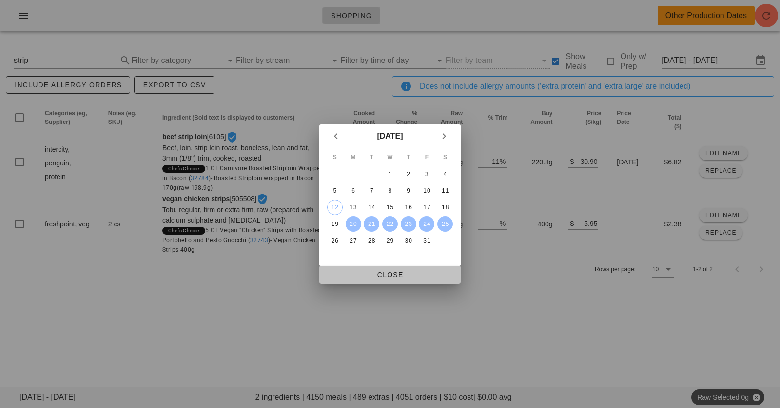
click at [408, 279] on button "Close" at bounding box center [389, 275] width 141 height 18
type input "[DATE] - [DATE]"
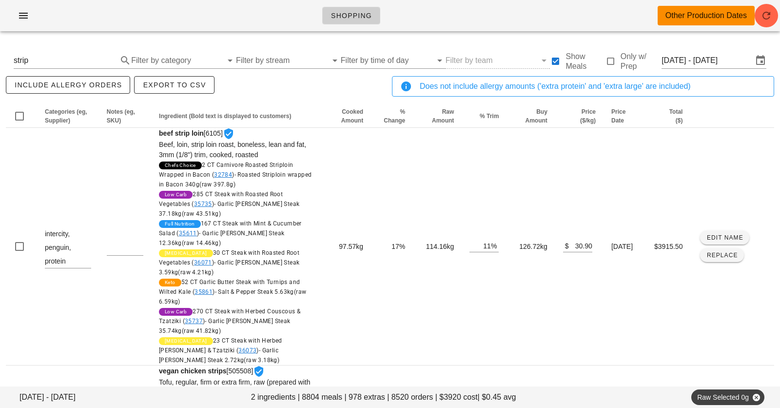
click at [293, 79] on div "include allergy orders Export to CSV" at bounding box center [197, 90] width 386 height 32
click at [277, 29] on div "Shopping Other Production Dates" at bounding box center [390, 15] width 780 height 31
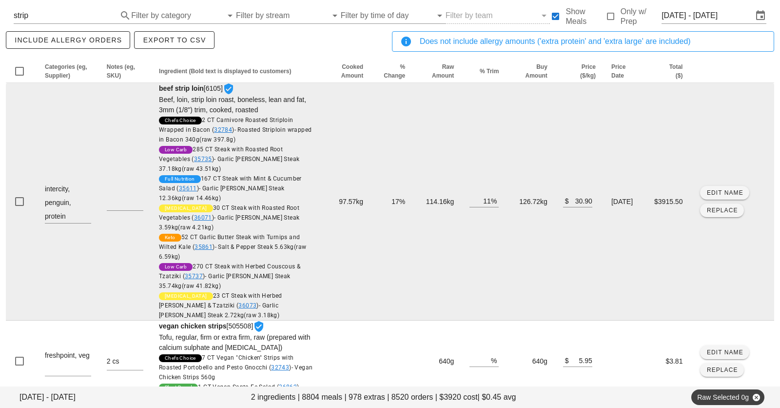
scroll to position [56, 0]
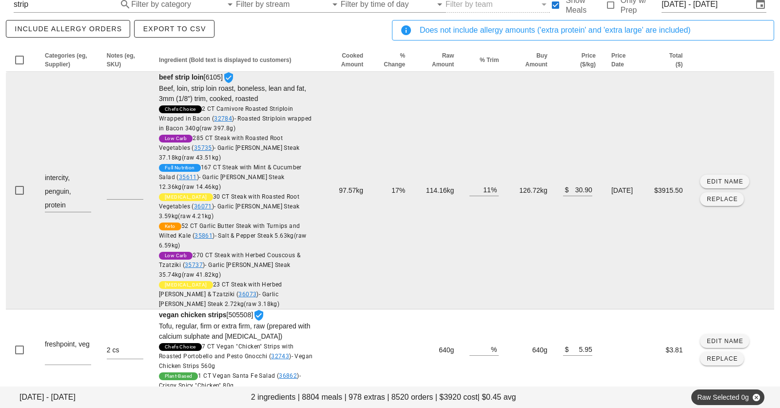
click at [522, 187] on td "126.72kg" at bounding box center [530, 190] width 48 height 237
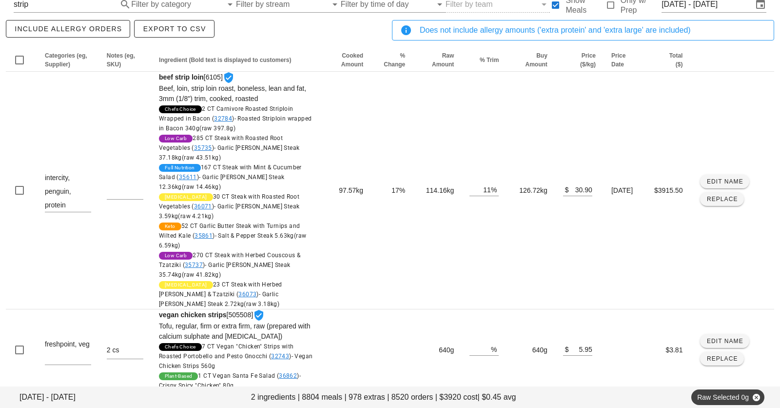
click at [355, 26] on div "include allergy orders Export to CSV" at bounding box center [197, 34] width 386 height 32
click at [351, 35] on div "include allergy orders Export to CSV" at bounding box center [197, 34] width 386 height 32
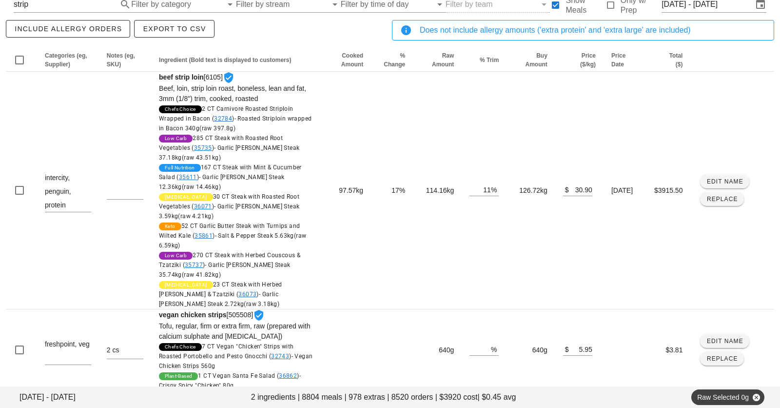
click at [337, 30] on div "include allergy orders Export to CSV" at bounding box center [197, 34] width 386 height 32
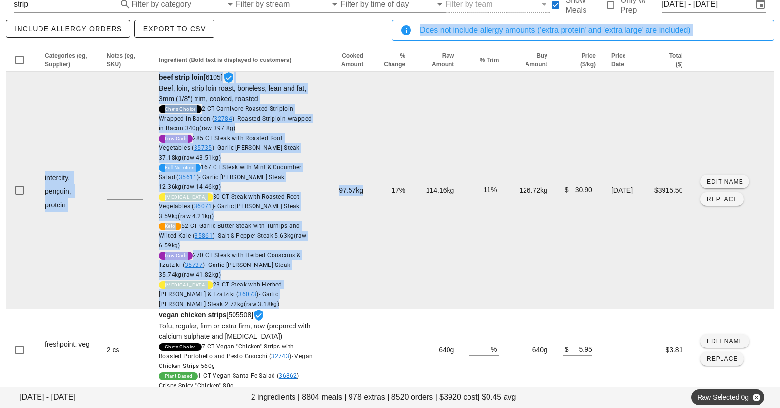
drag, startPoint x: 337, startPoint y: 30, endPoint x: 337, endPoint y: 287, distance: 257.4
click at [337, 287] on div "include allergy orders Export to CSV Does not include allergy amounts ('extra p…" at bounding box center [390, 218] width 768 height 401
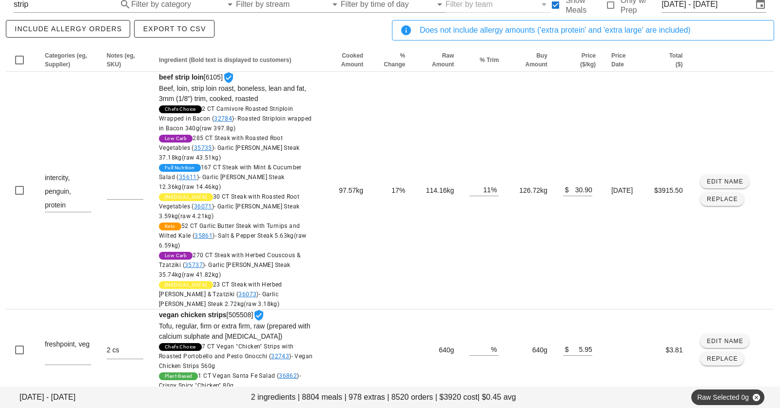
click at [335, 27] on div "include allergy orders Export to CSV" at bounding box center [197, 34] width 386 height 32
